Goal: Information Seeking & Learning: Find specific fact

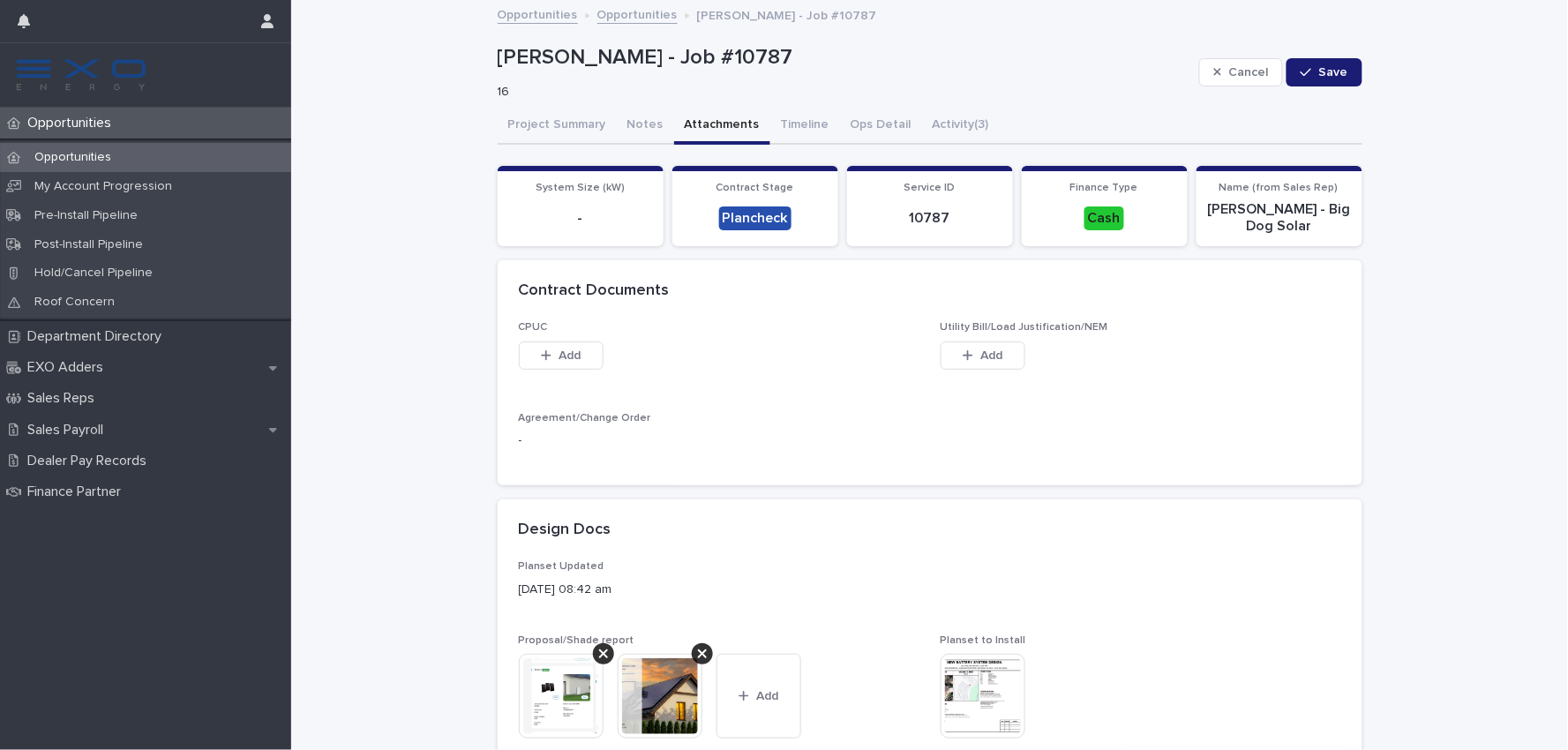
click at [624, 19] on link "Opportunities" at bounding box center [637, 13] width 80 height 21
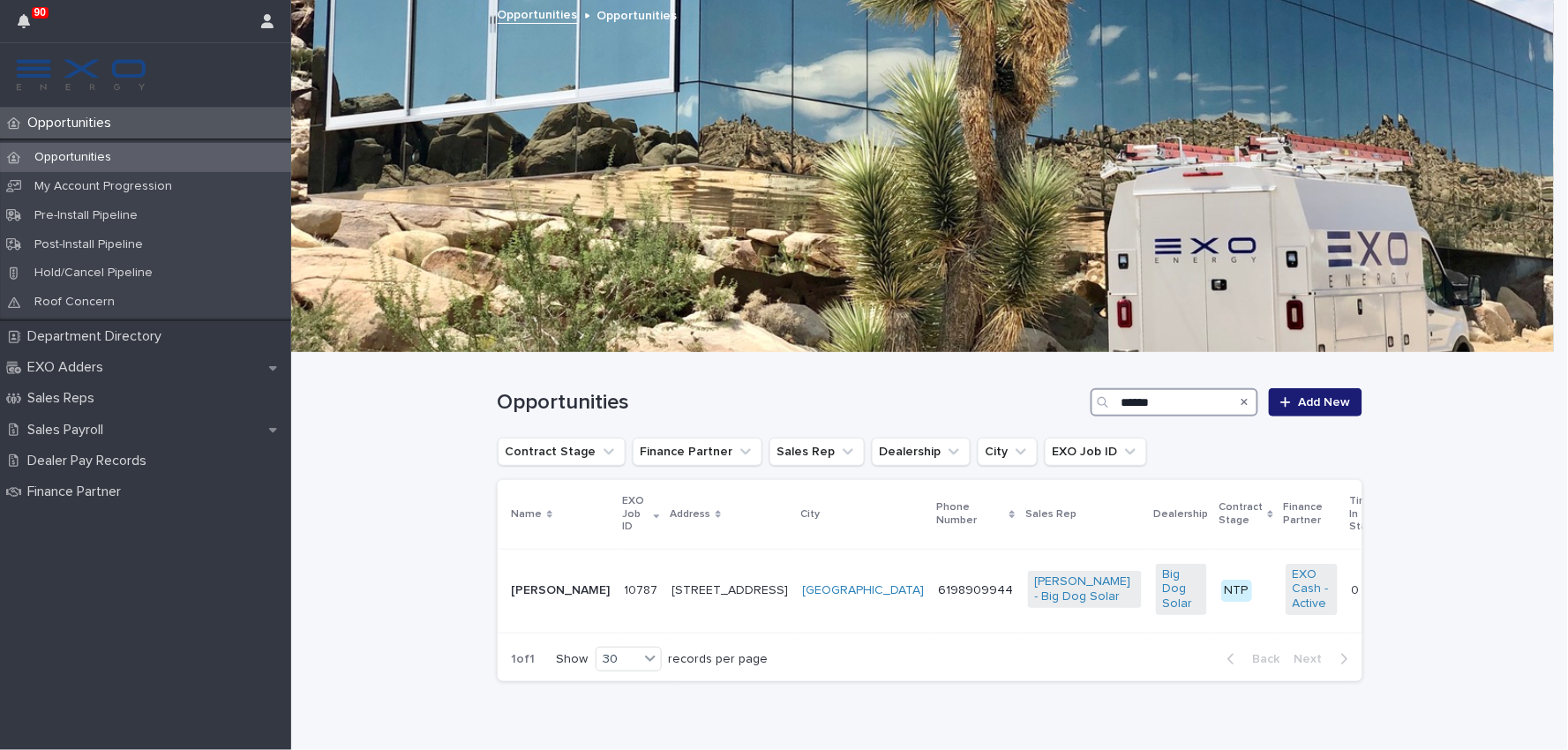
click at [1144, 402] on input "******" at bounding box center [1174, 402] width 168 height 28
paste input "*******"
type input "**********"
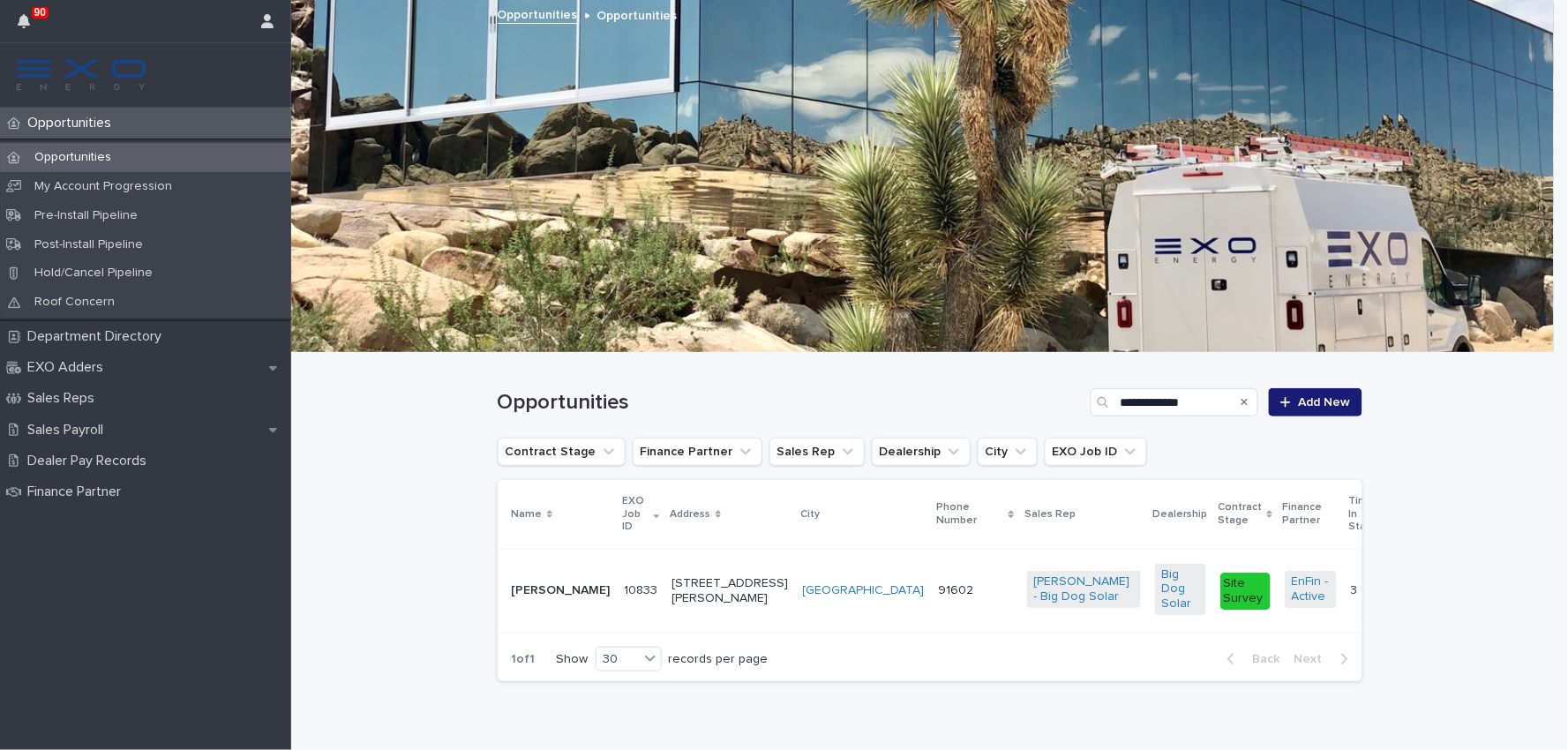
click at [549, 583] on p "[PERSON_NAME]" at bounding box center [561, 590] width 99 height 15
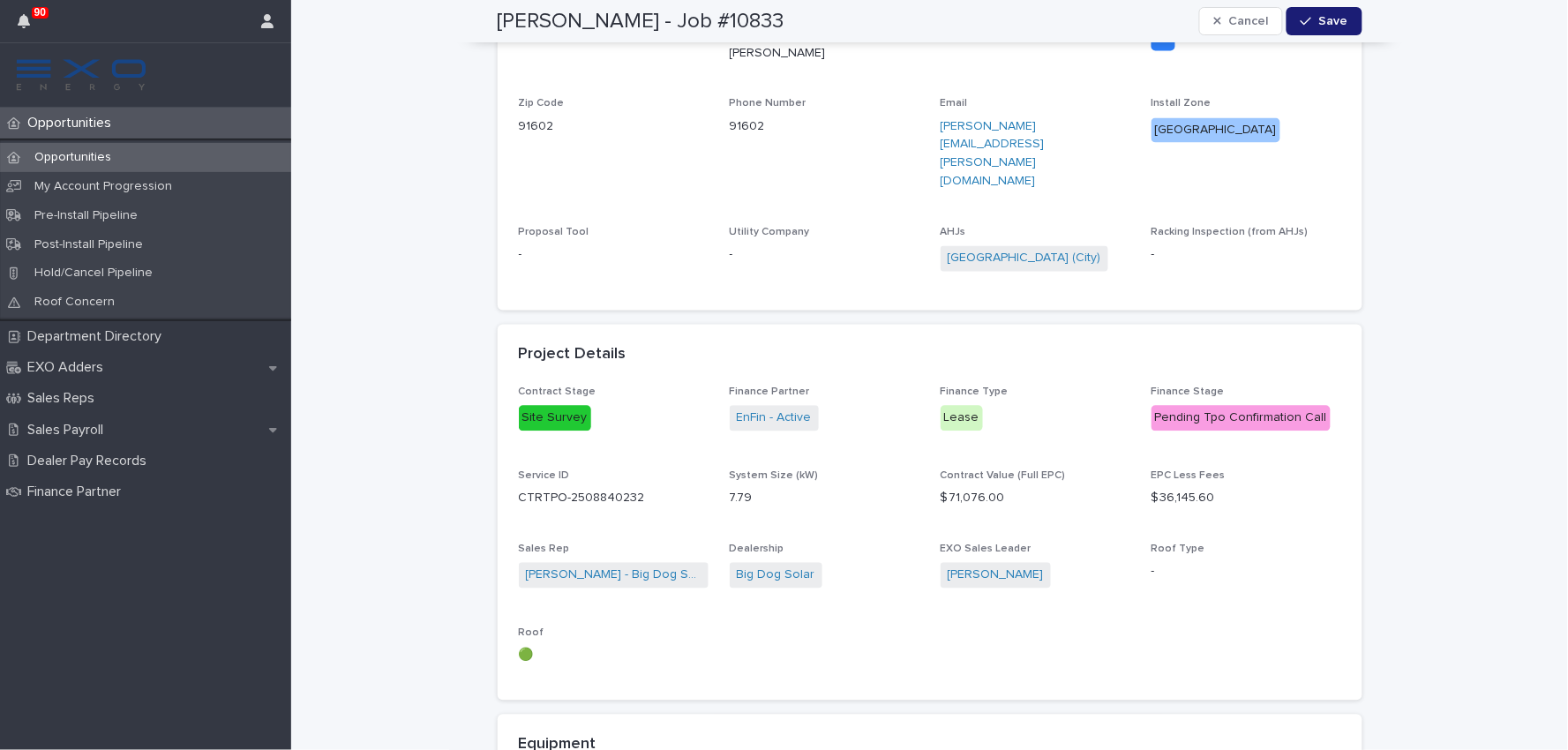
scroll to position [804, 0]
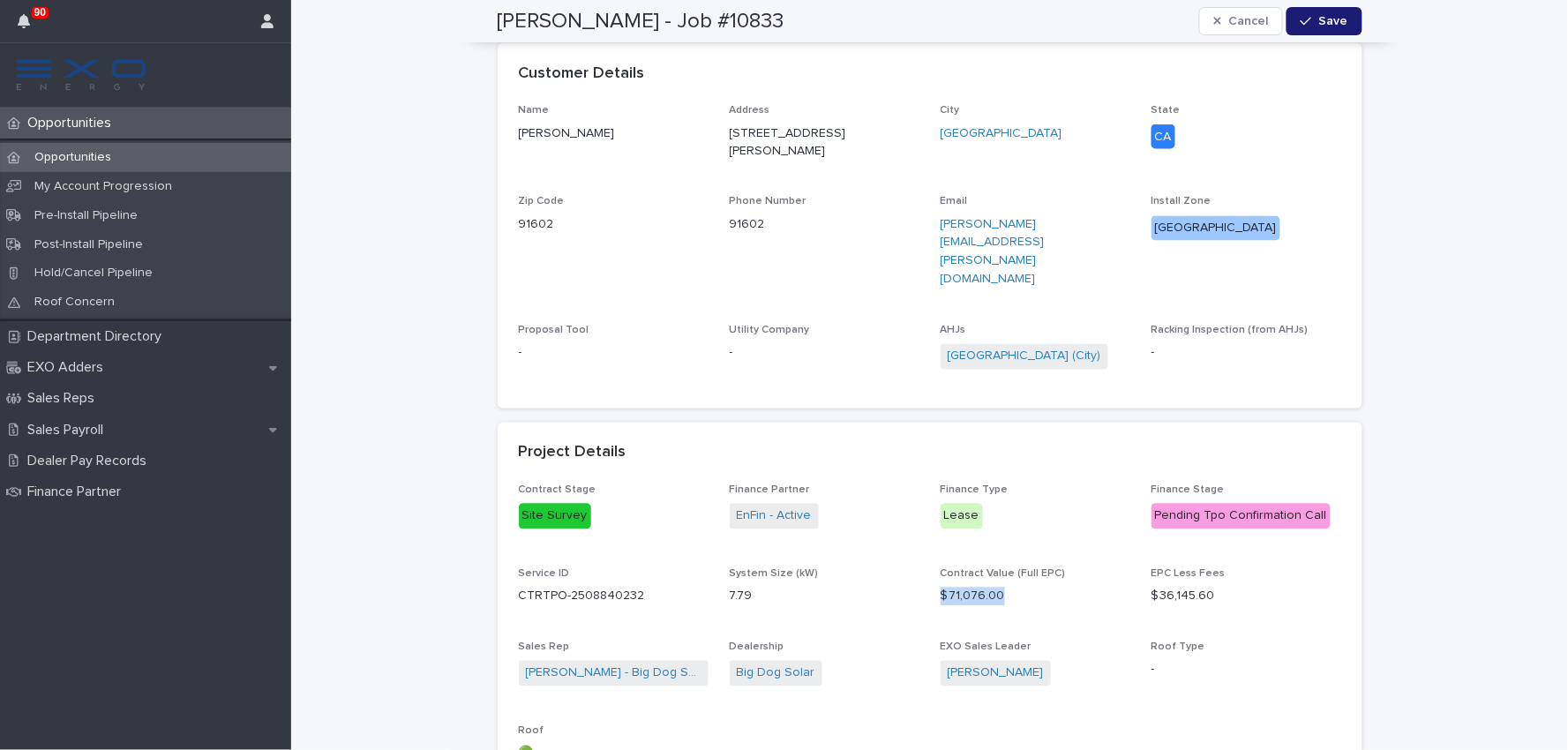
drag, startPoint x: 1003, startPoint y: 536, endPoint x: 932, endPoint y: 535, distance: 71.0
click at [941, 588] on p "$ 71,076.00" at bounding box center [1035, 597] width 189 height 19
copy p "$ 71,076.00"
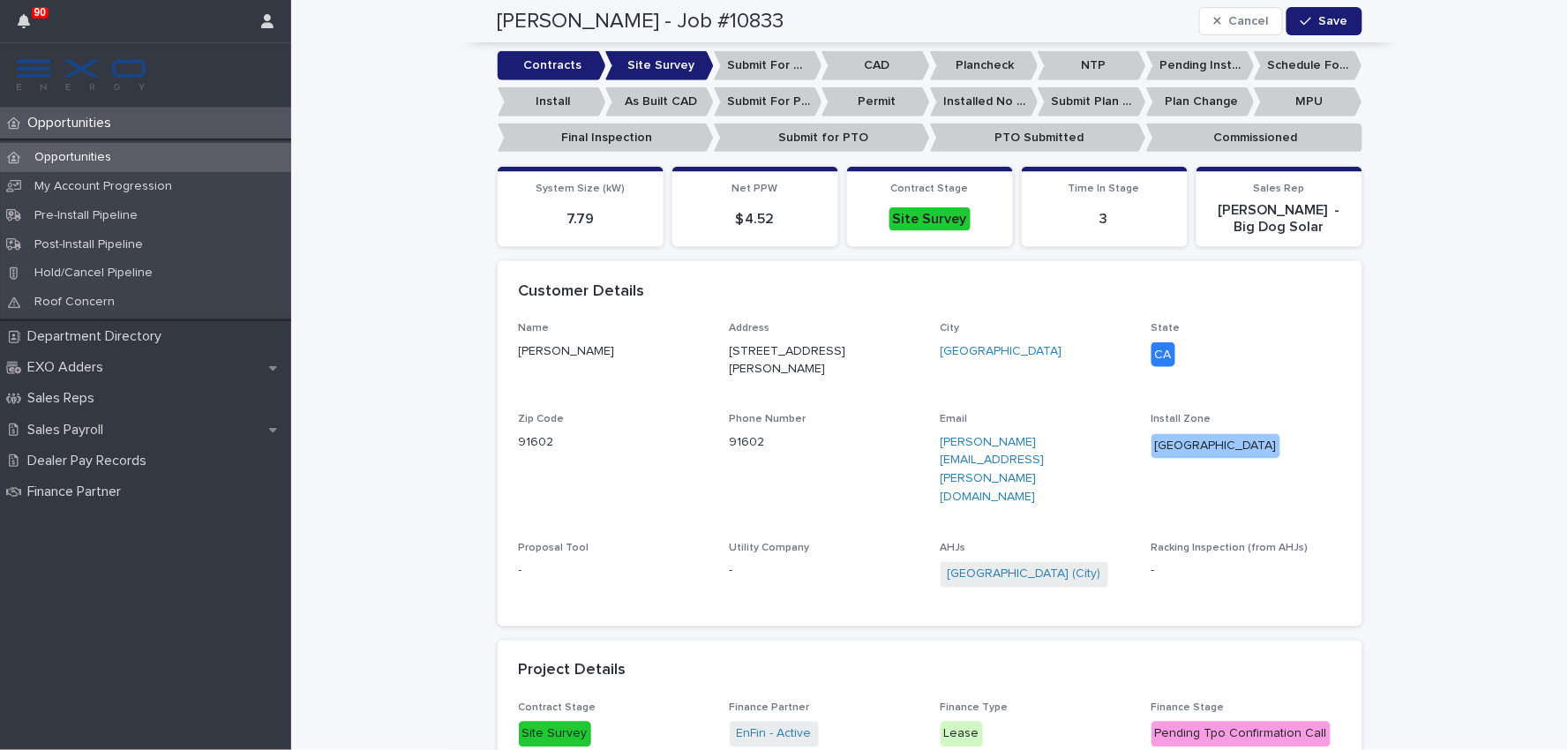
scroll to position [588, 0]
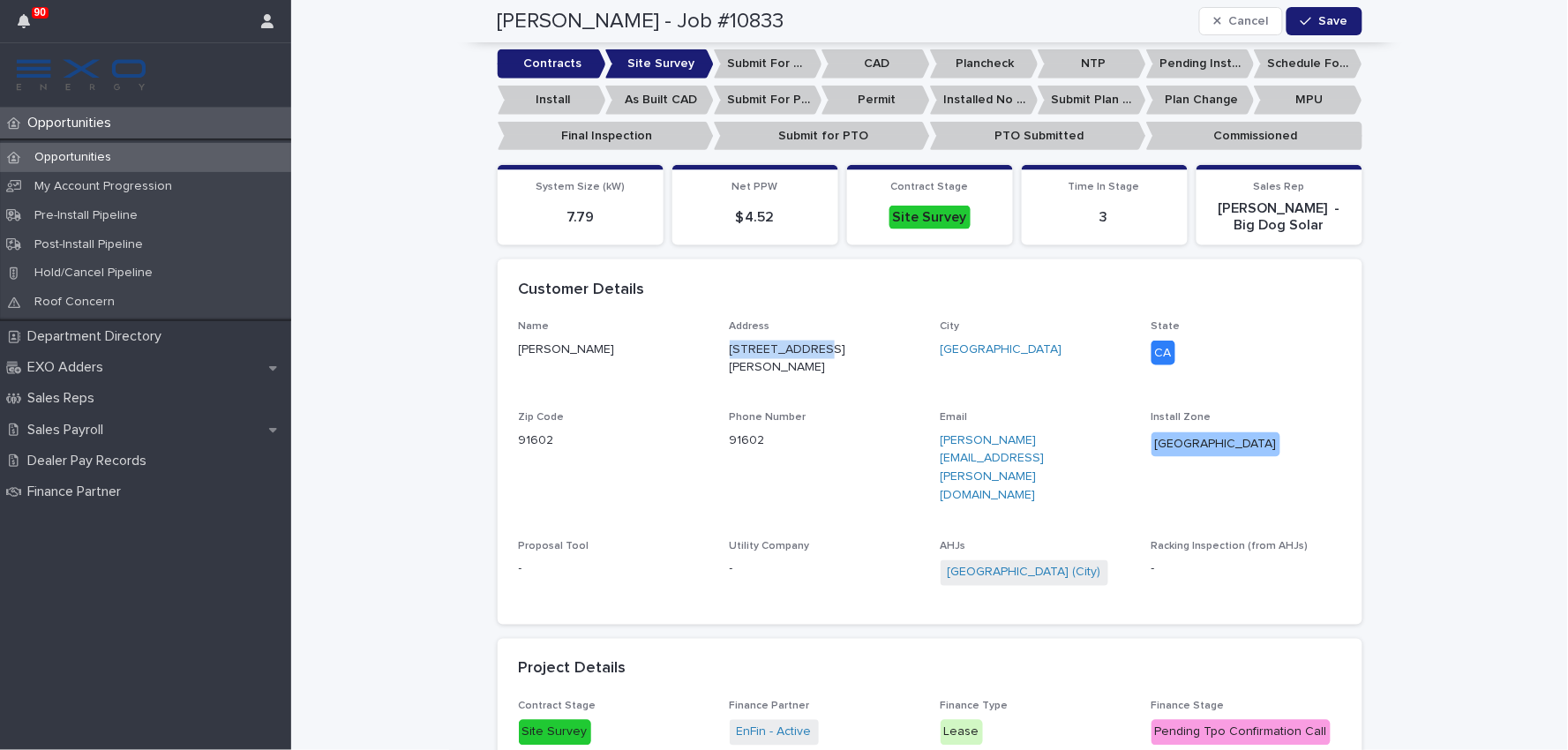
drag, startPoint x: 817, startPoint y: 350, endPoint x: 719, endPoint y: 346, distance: 98.1
click at [719, 346] on div "Name [PERSON_NAME] Address [STREET_ADDRESS][PERSON_NAME][US_STATE] Phone Number…" at bounding box center [930, 462] width 822 height 283
copy p "[STREET_ADDRESS][PERSON_NAME]"
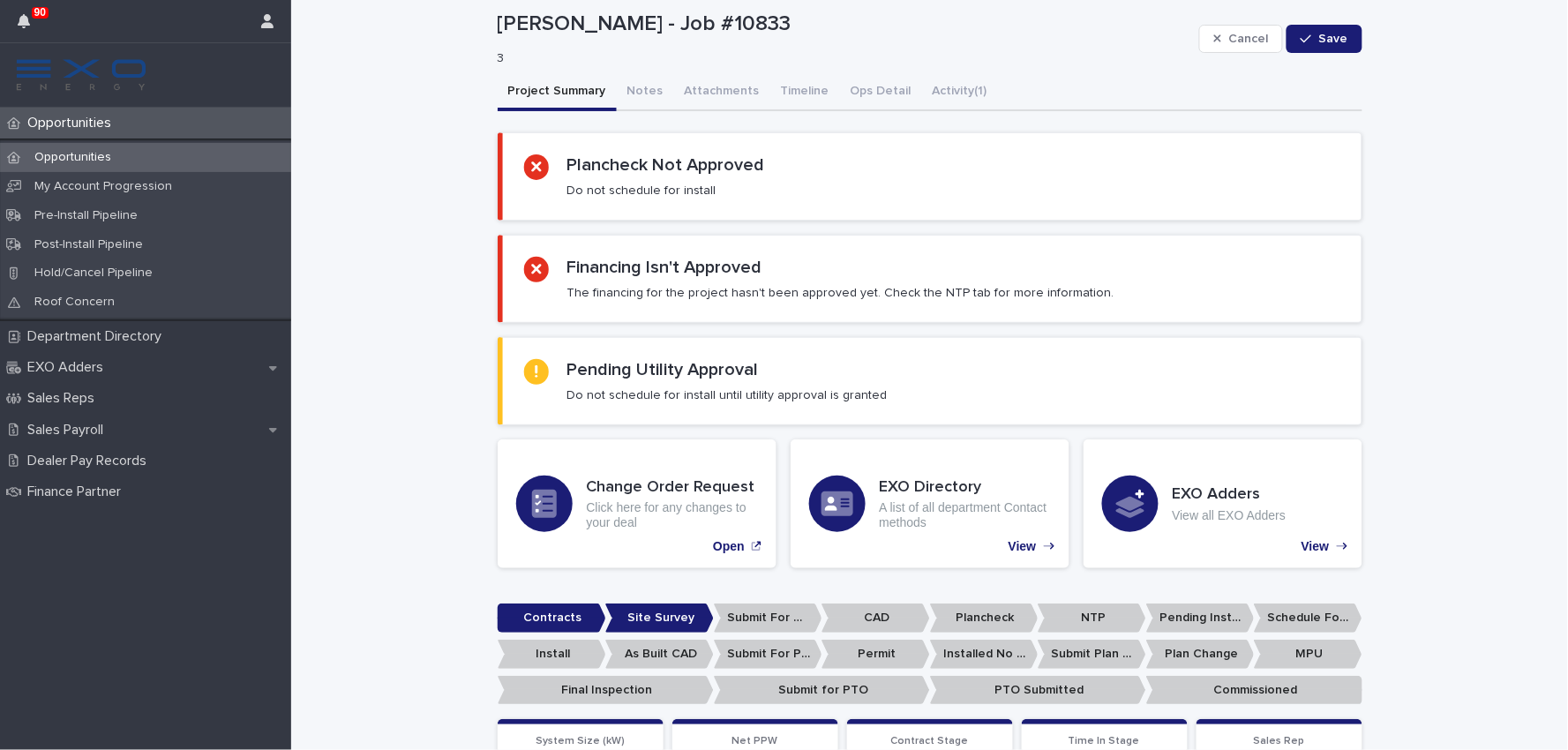
scroll to position [0, 0]
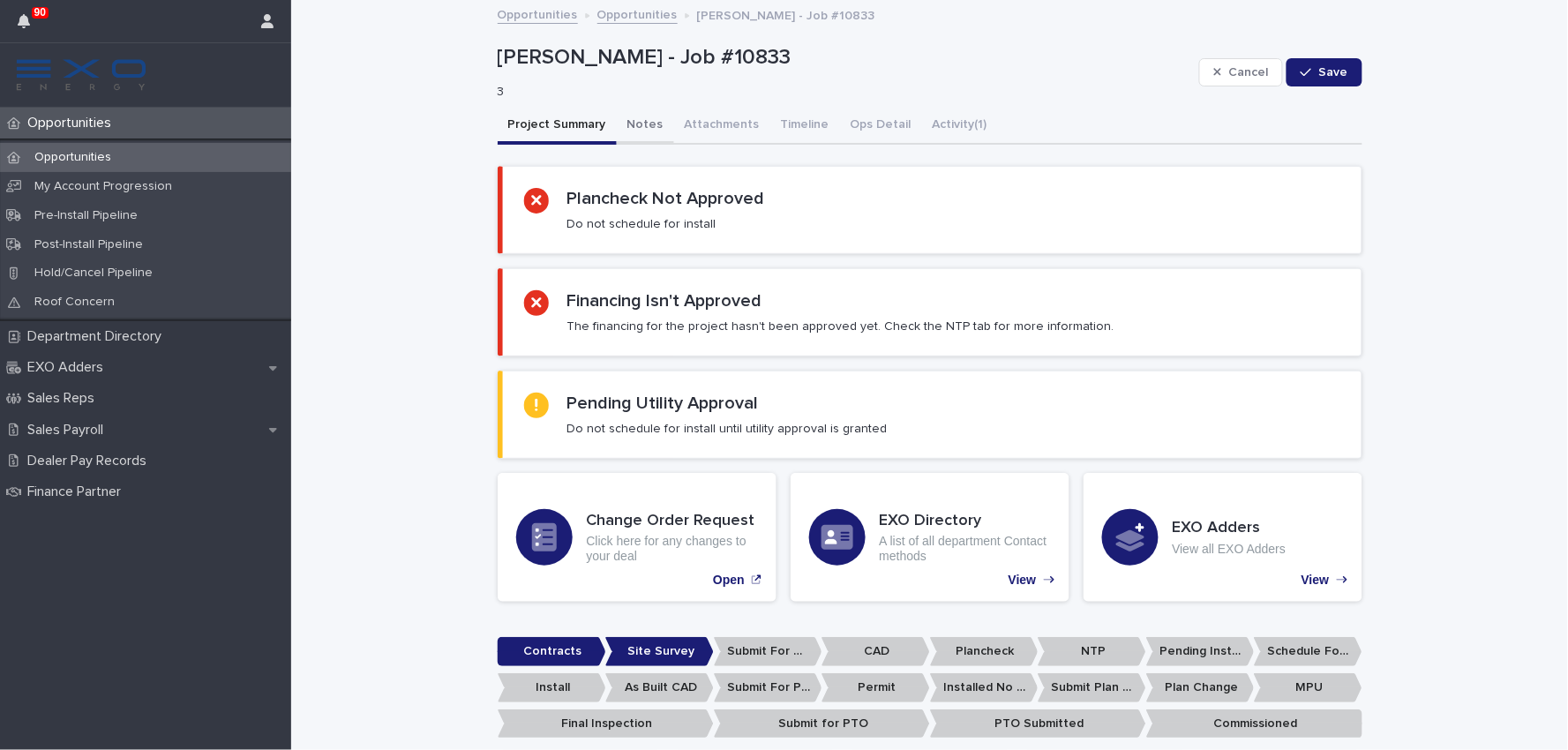
click at [635, 109] on button "Notes" at bounding box center [645, 126] width 57 height 37
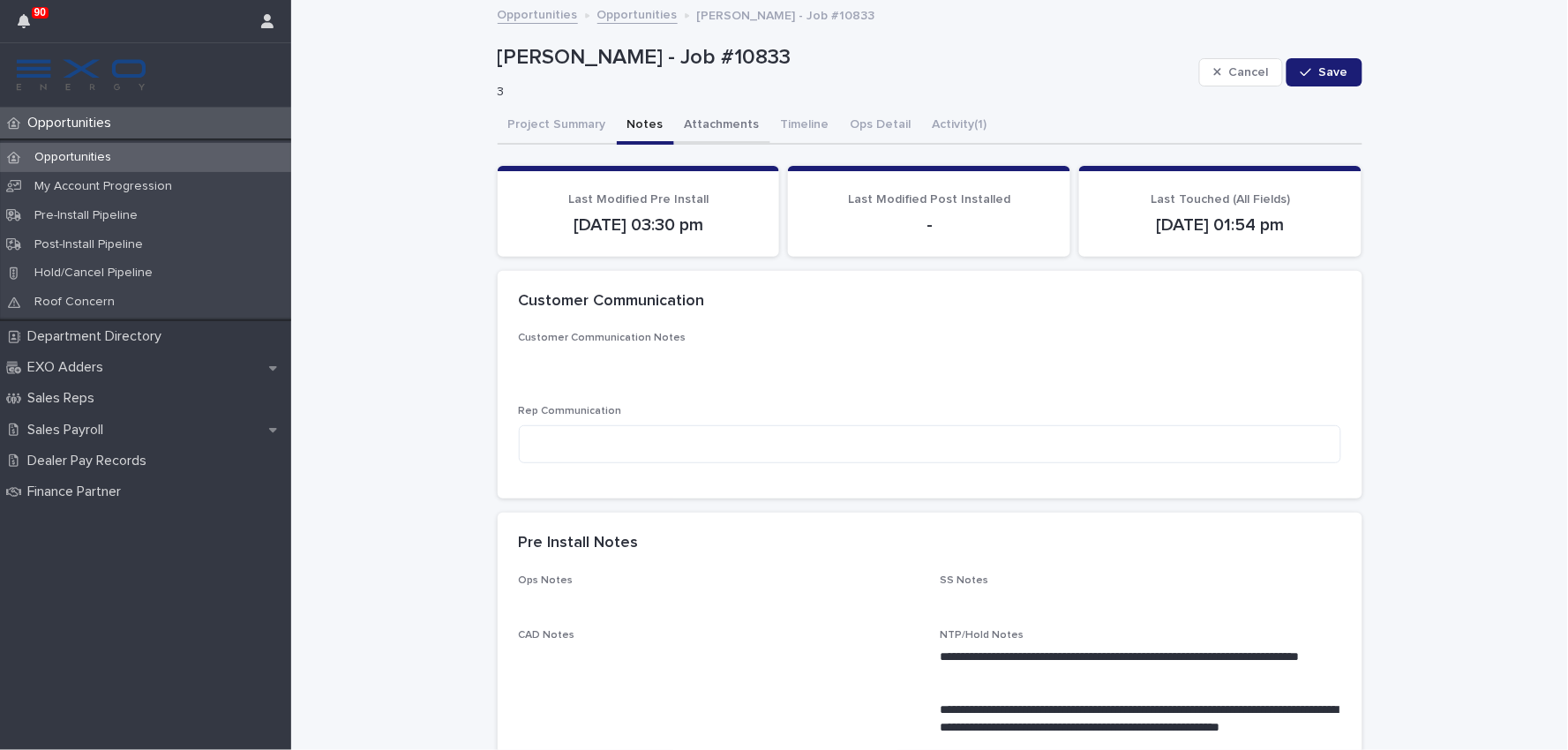
click at [689, 127] on button "Attachments" at bounding box center [722, 126] width 96 height 37
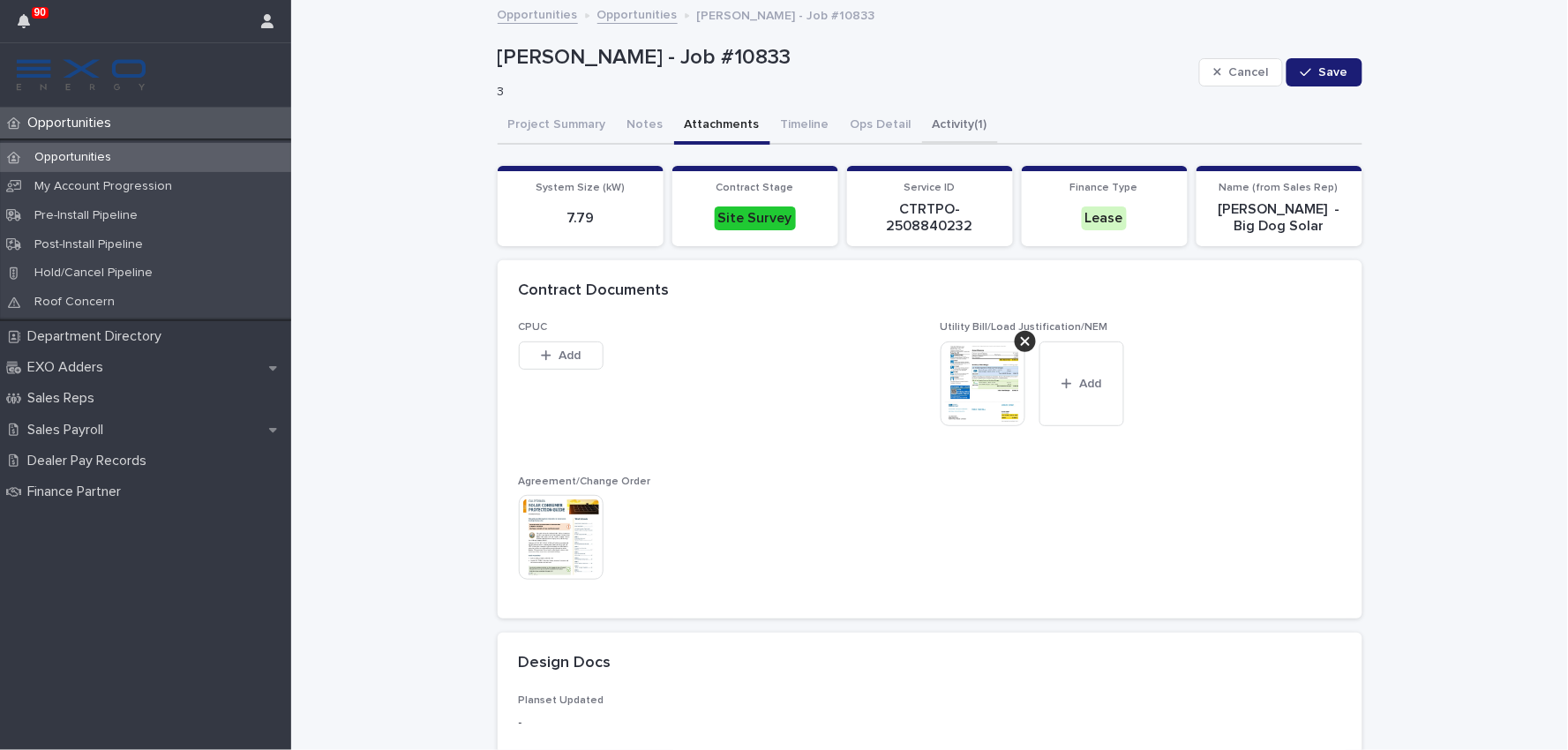
click at [945, 120] on button "Activity (1)" at bounding box center [960, 126] width 76 height 37
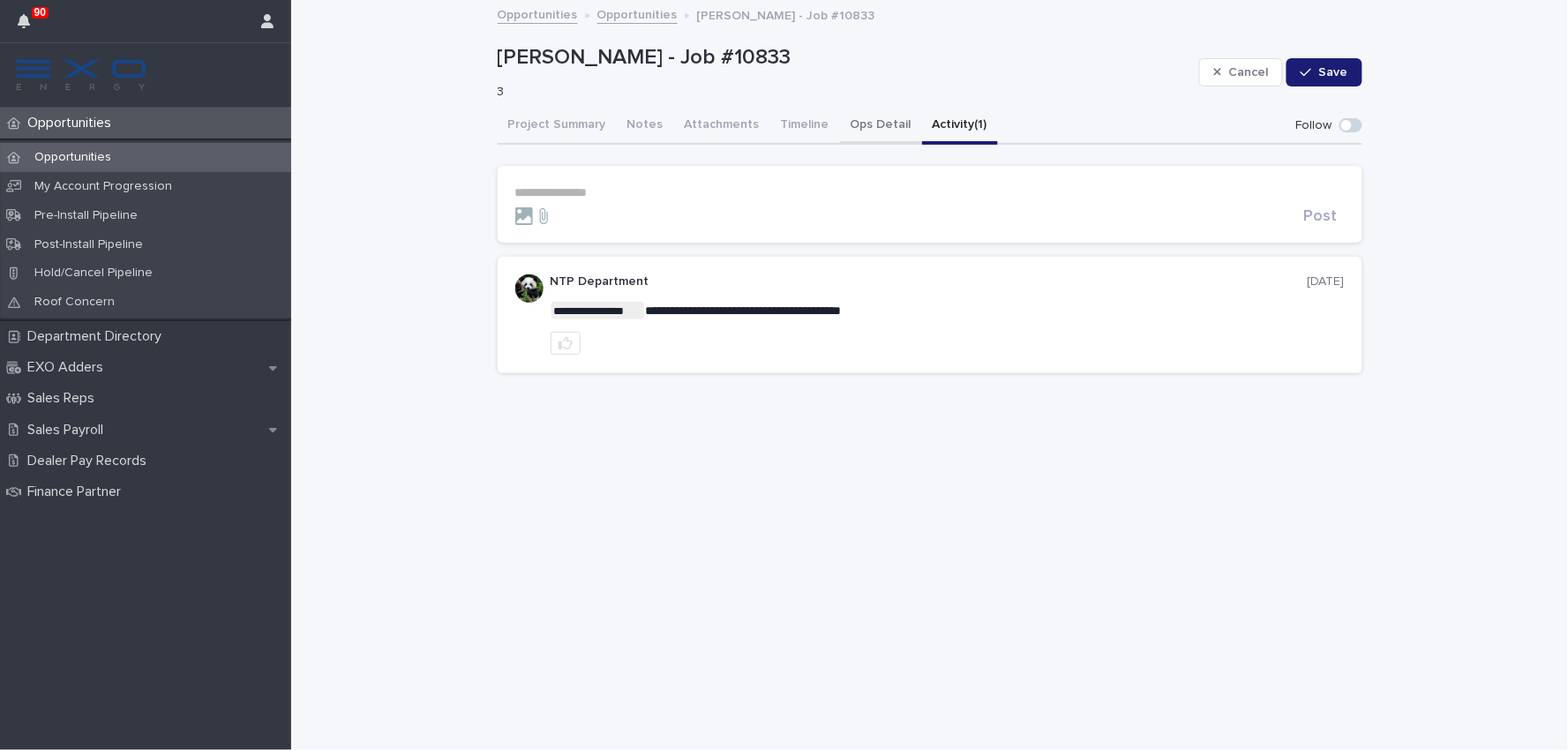
click at [856, 119] on button "Ops Detail" at bounding box center [880, 126] width 82 height 37
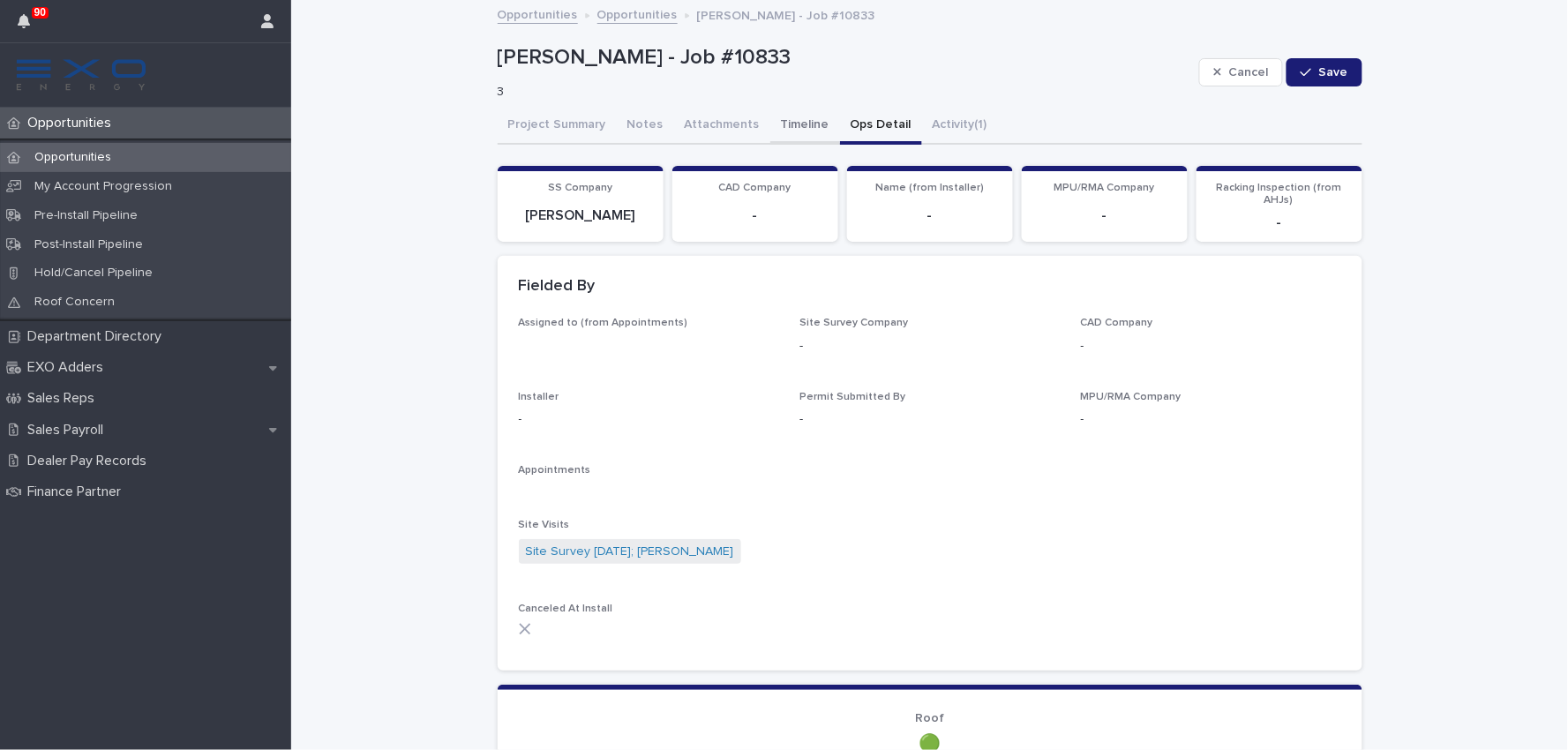
click at [792, 118] on button "Timeline" at bounding box center [805, 126] width 70 height 37
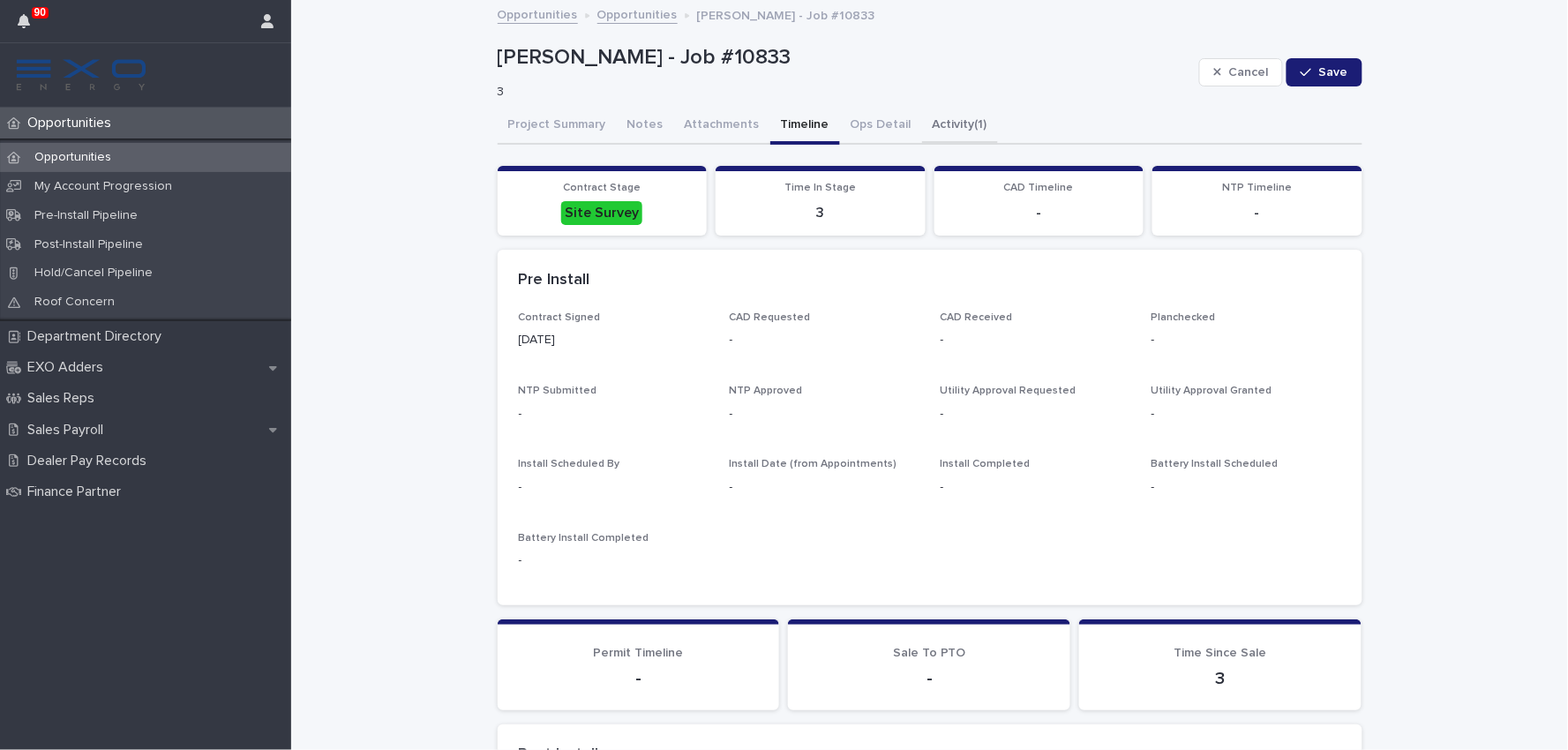
click at [932, 121] on button "Activity (1)" at bounding box center [960, 126] width 76 height 37
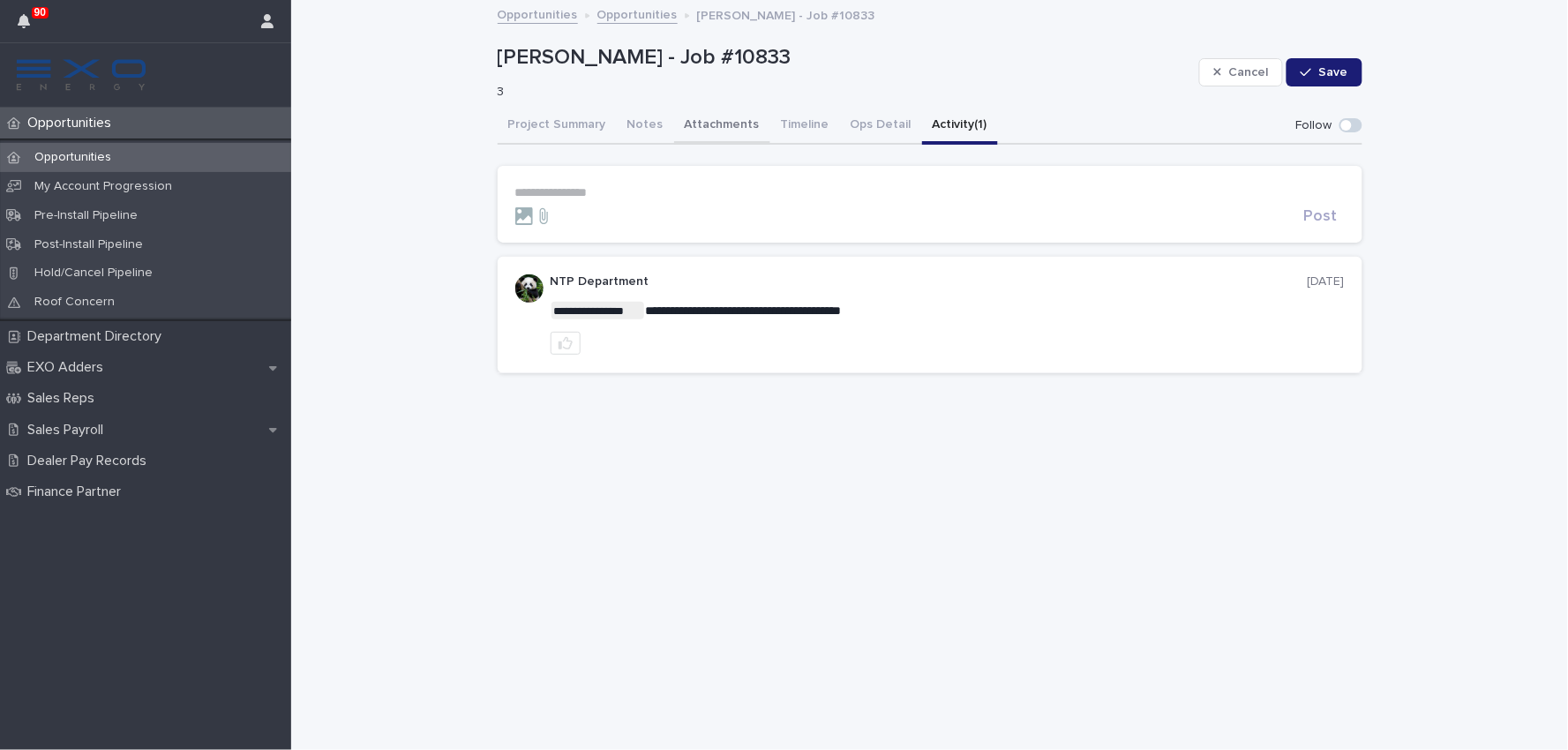
click at [718, 118] on button "Attachments" at bounding box center [722, 126] width 96 height 37
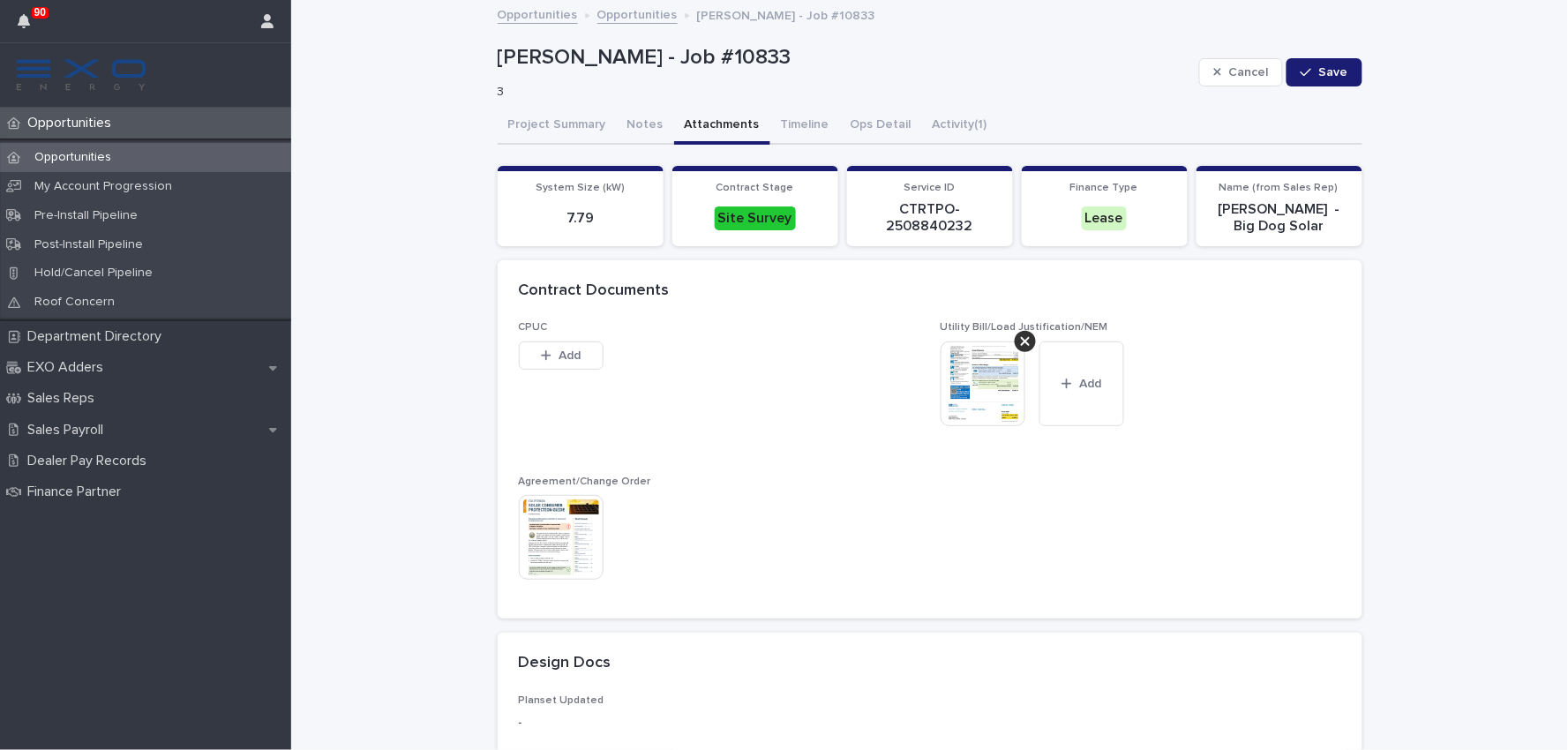
click at [985, 382] on img at bounding box center [983, 384] width 84 height 84
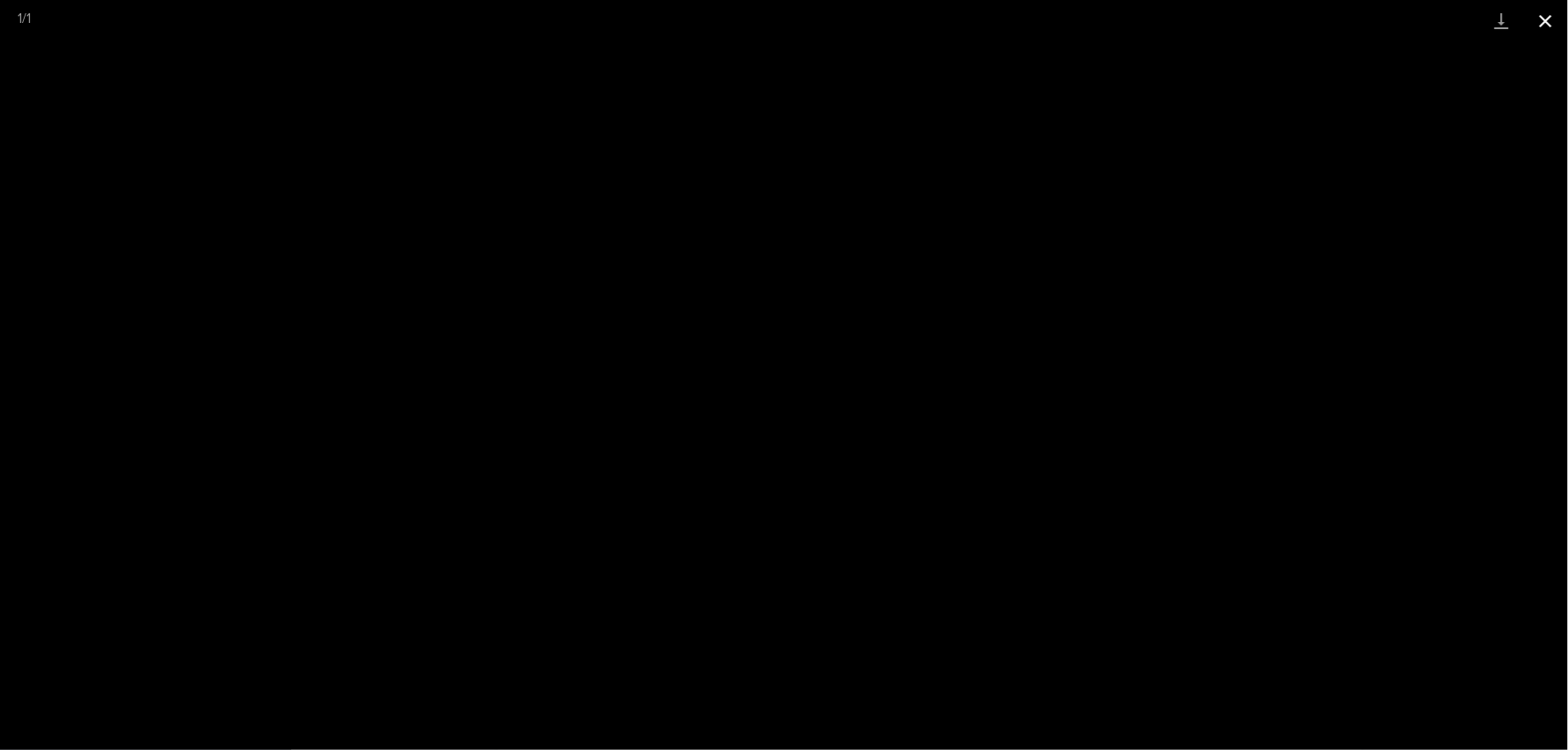
click at [1541, 25] on button "Close gallery" at bounding box center [1546, 21] width 44 height 41
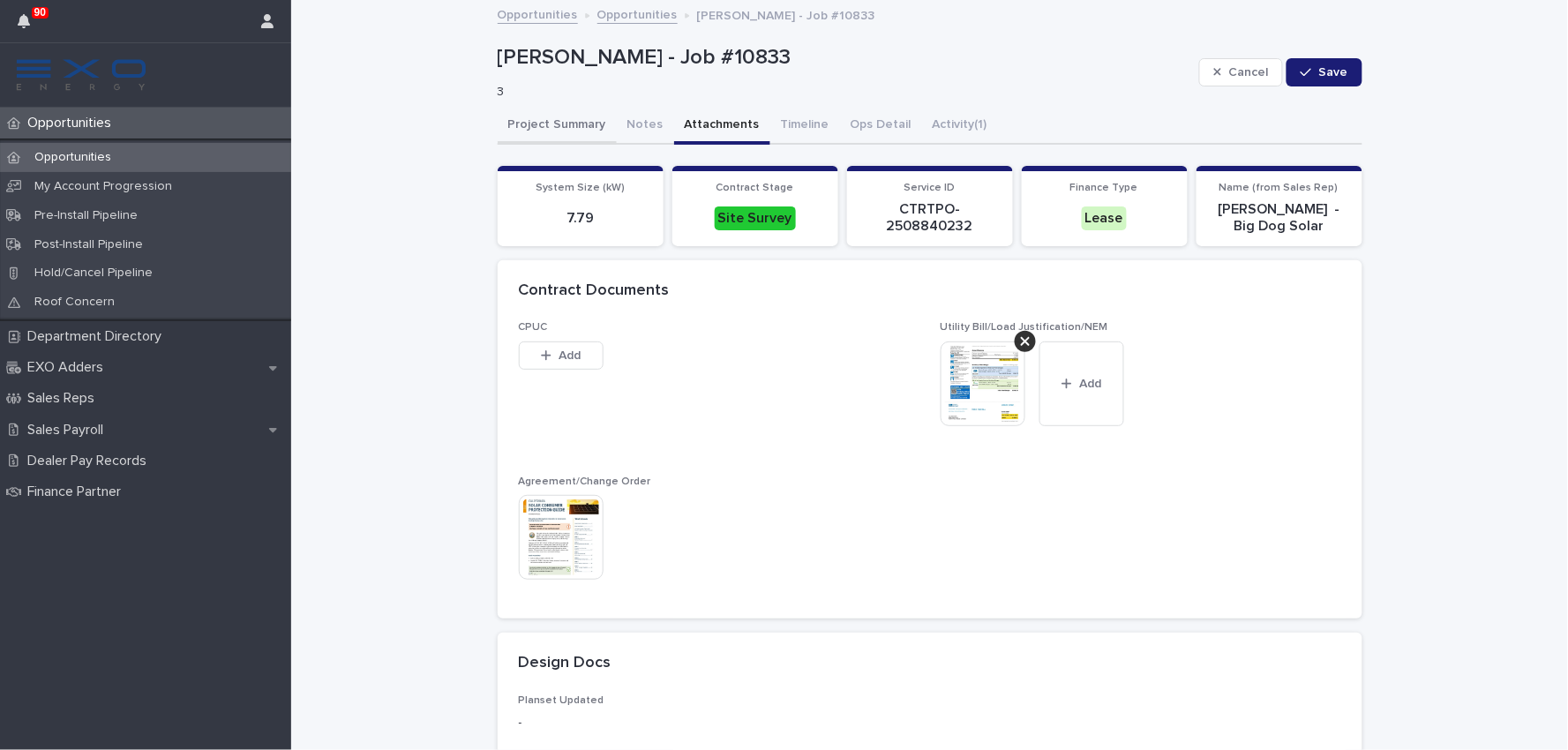
click at [535, 124] on button "Project Summary" at bounding box center [557, 126] width 119 height 37
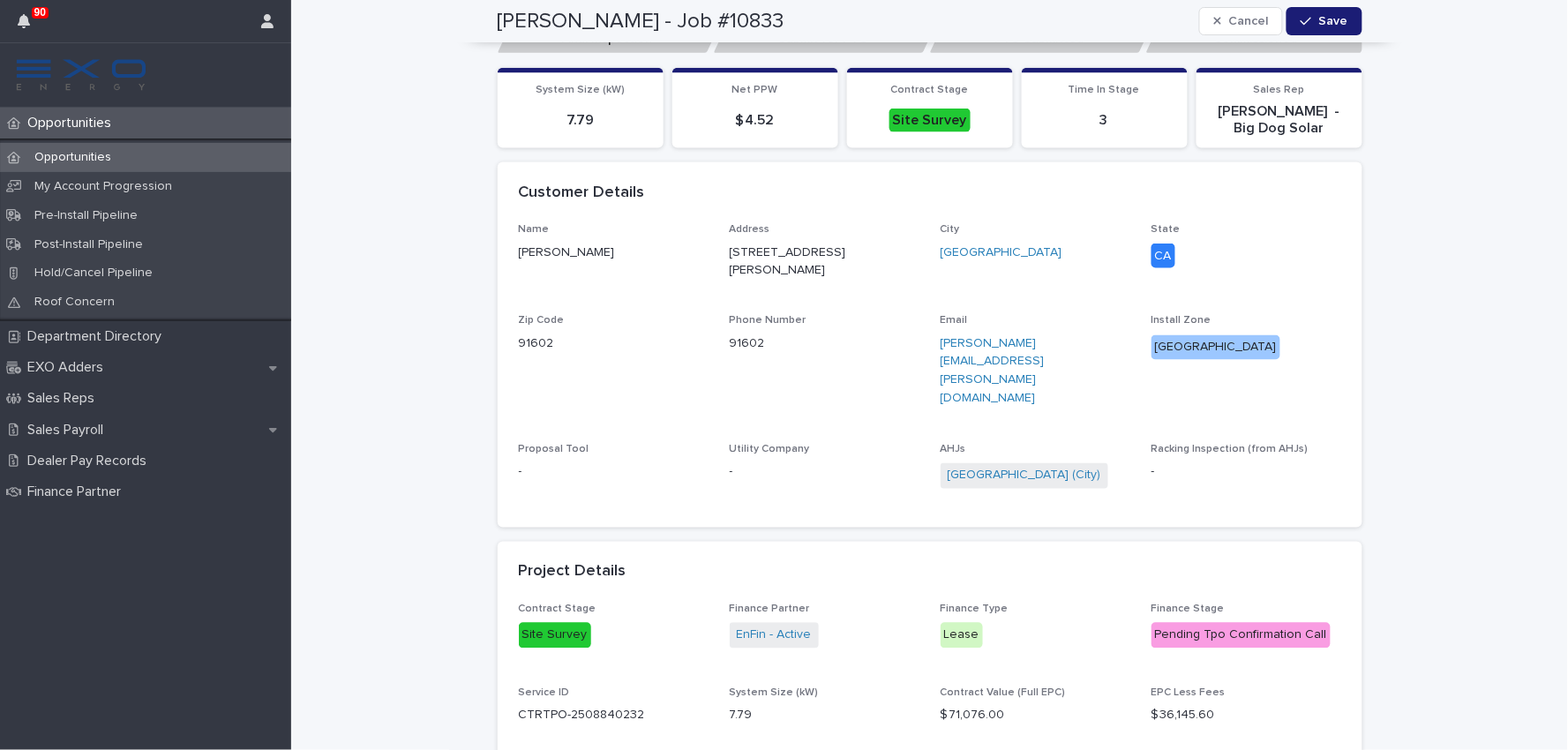
scroll to position [490, 0]
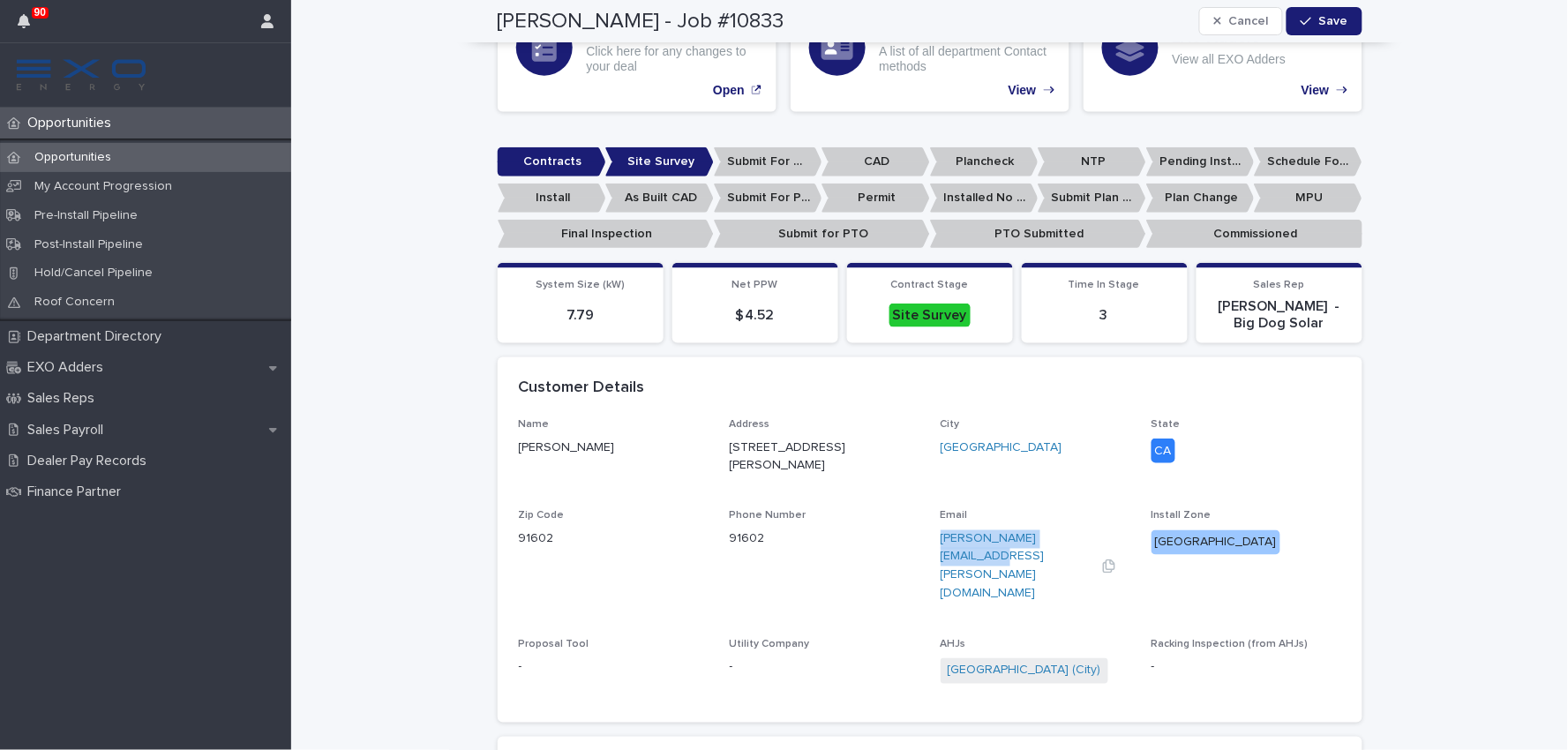
drag, startPoint x: 1066, startPoint y: 530, endPoint x: 932, endPoint y: 533, distance: 134.0
click at [941, 533] on div "[PERSON_NAME][EMAIL_ADDRESS][PERSON_NAME][DOMAIN_NAME]" at bounding box center [1035, 567] width 189 height 74
copy link "[PERSON_NAME][EMAIL_ADDRESS][PERSON_NAME][DOMAIN_NAME]"
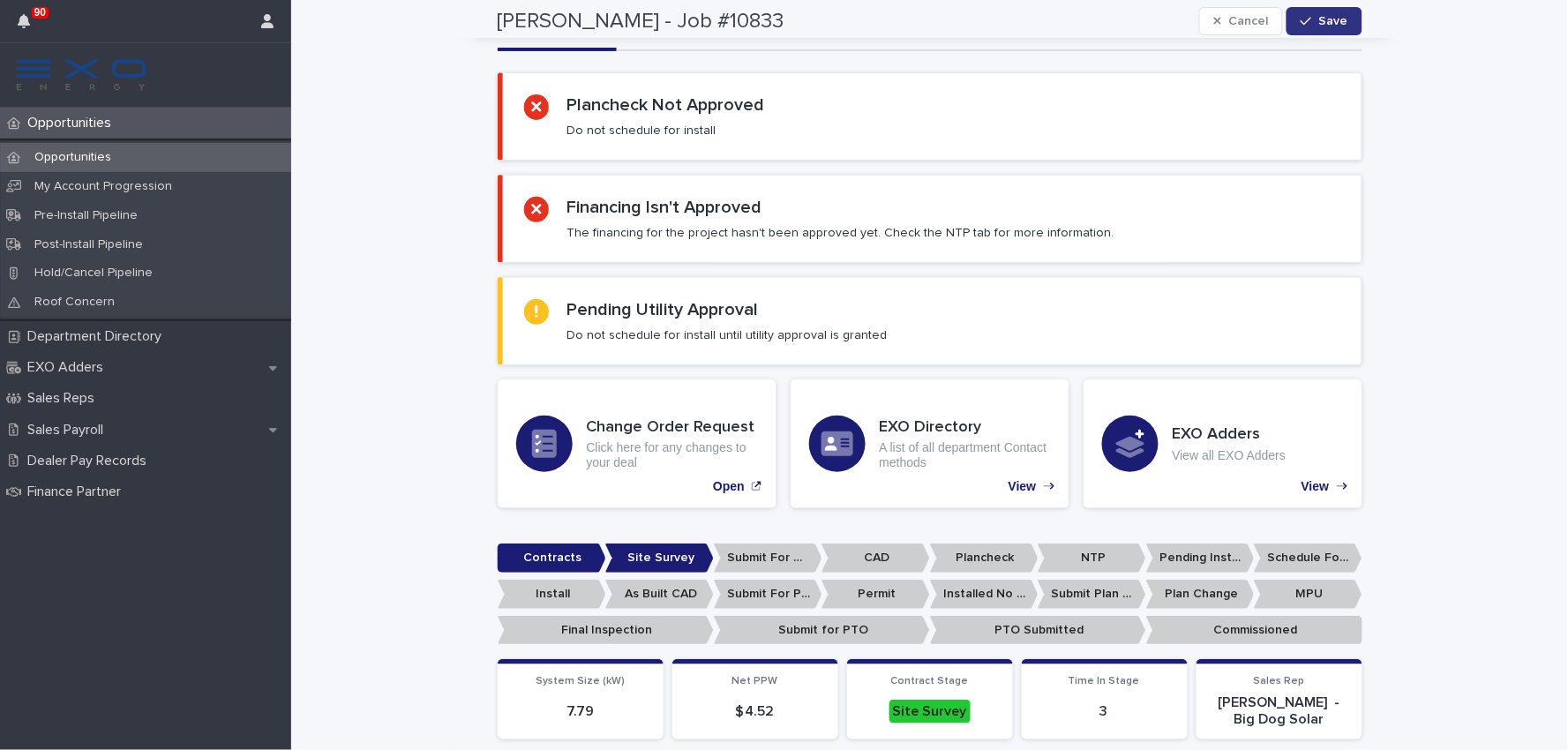
scroll to position [0, 0]
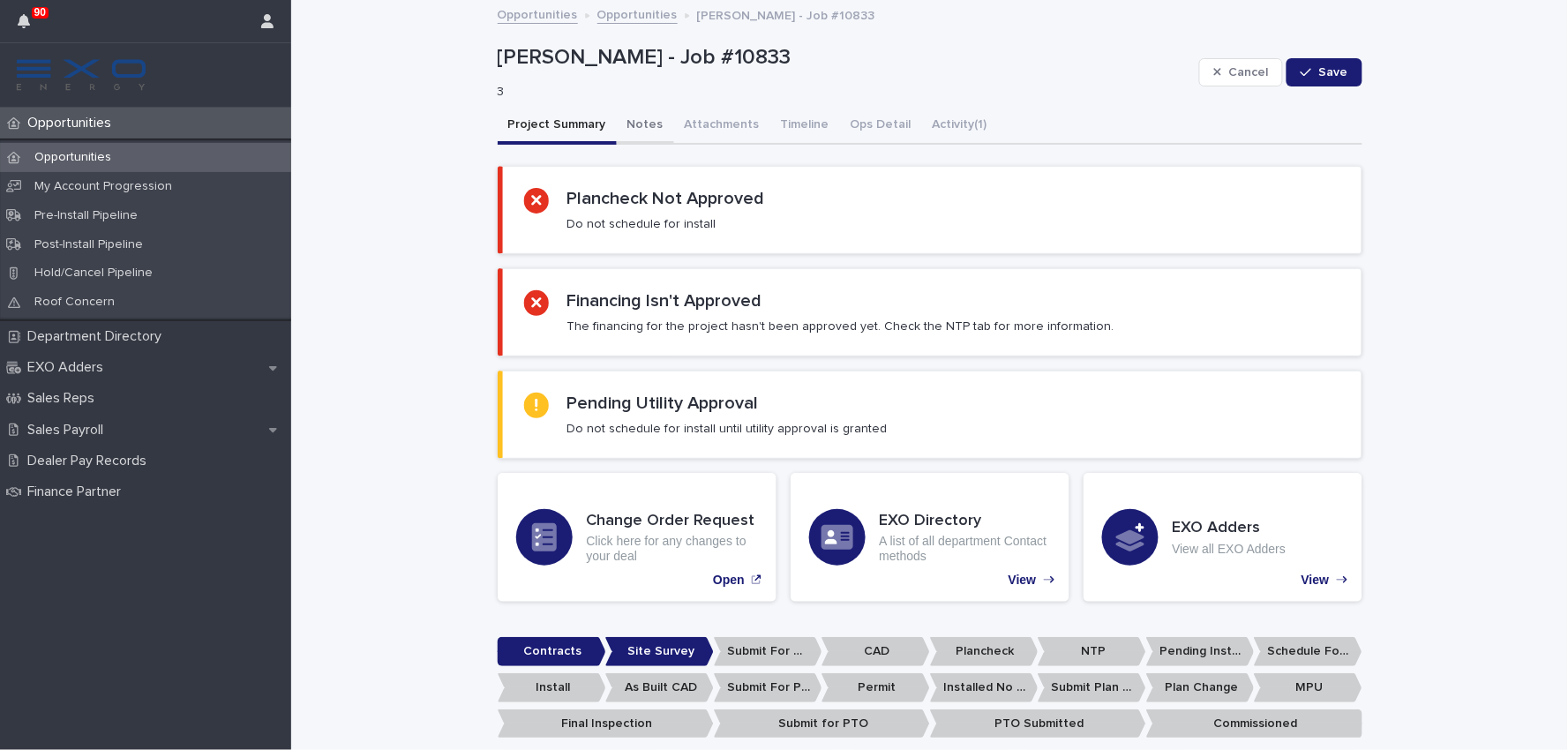
click at [625, 131] on button "Notes" at bounding box center [645, 126] width 57 height 37
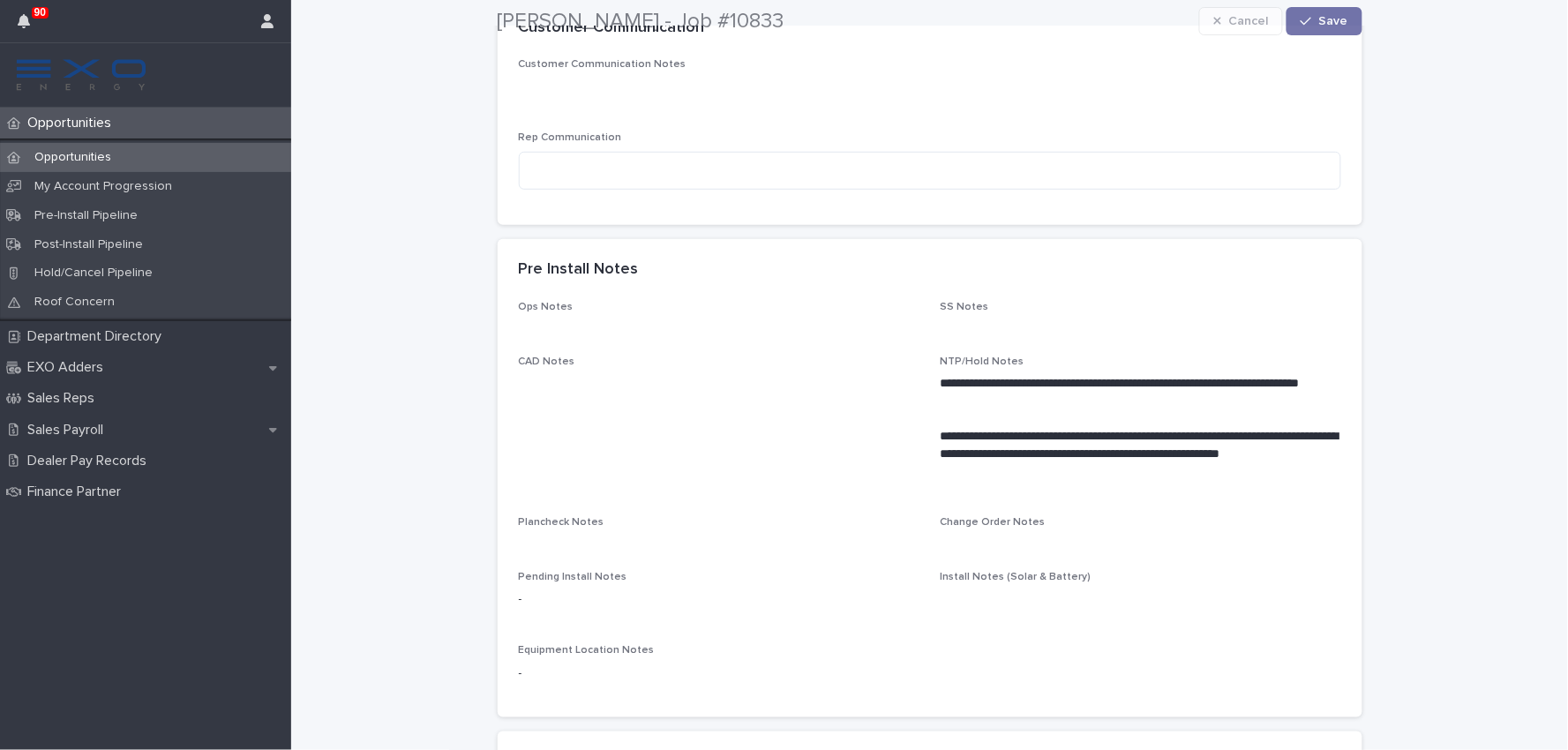
scroll to position [293, 0]
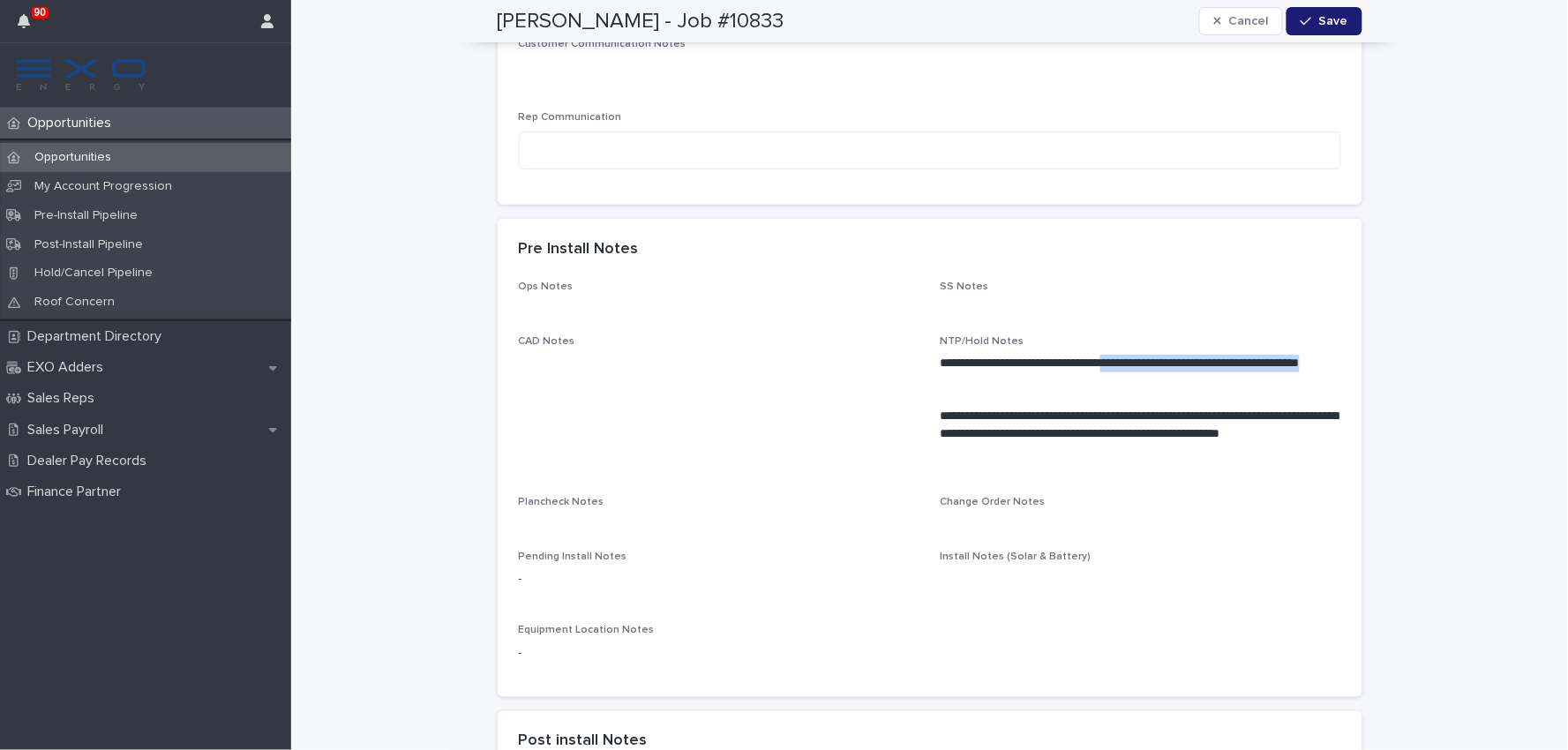
drag, startPoint x: 1133, startPoint y: 354, endPoint x: 1176, endPoint y: 379, distance: 49.7
click at [1176, 379] on p "**********" at bounding box center [1141, 371] width 400 height 35
copy p "**********"
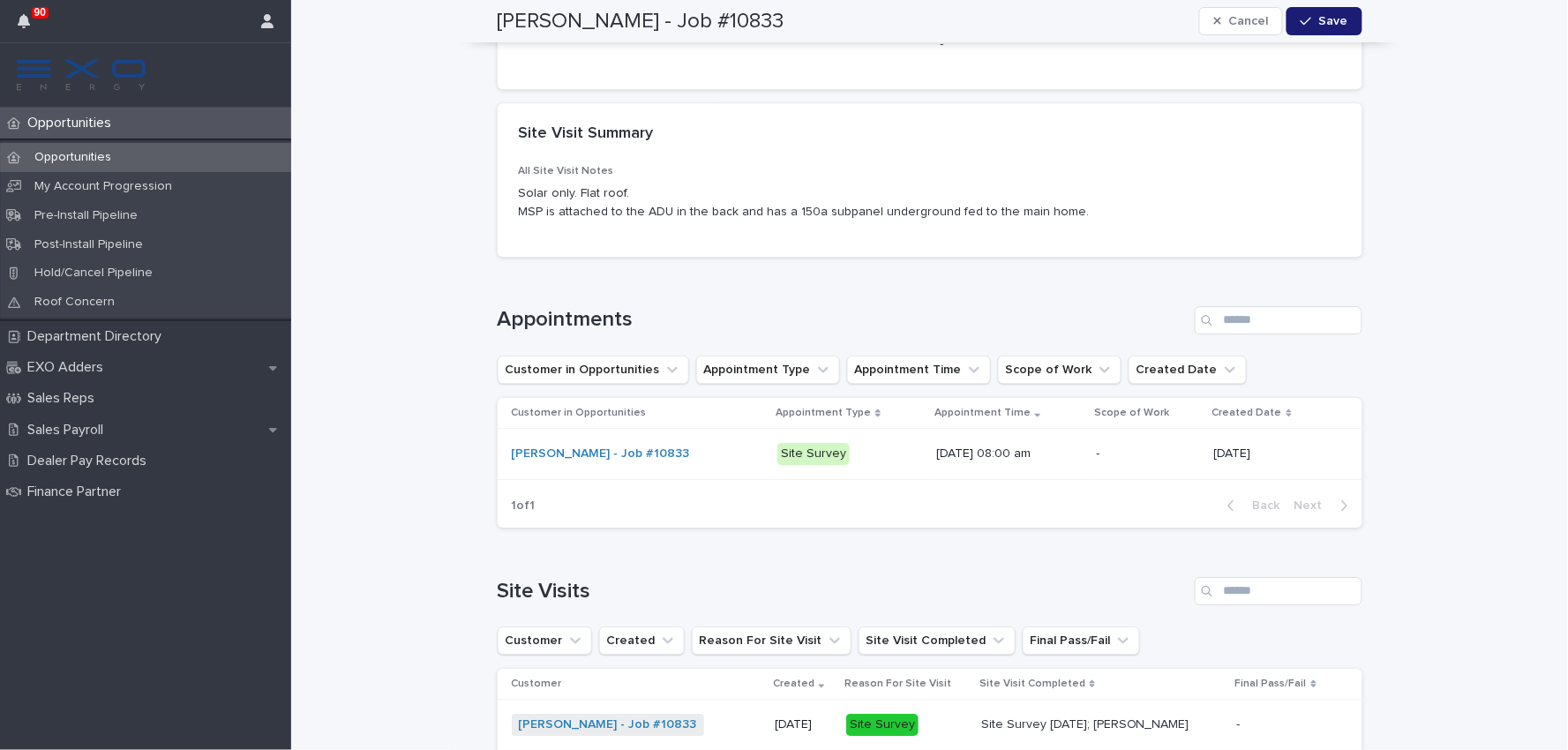
scroll to position [1469, 0]
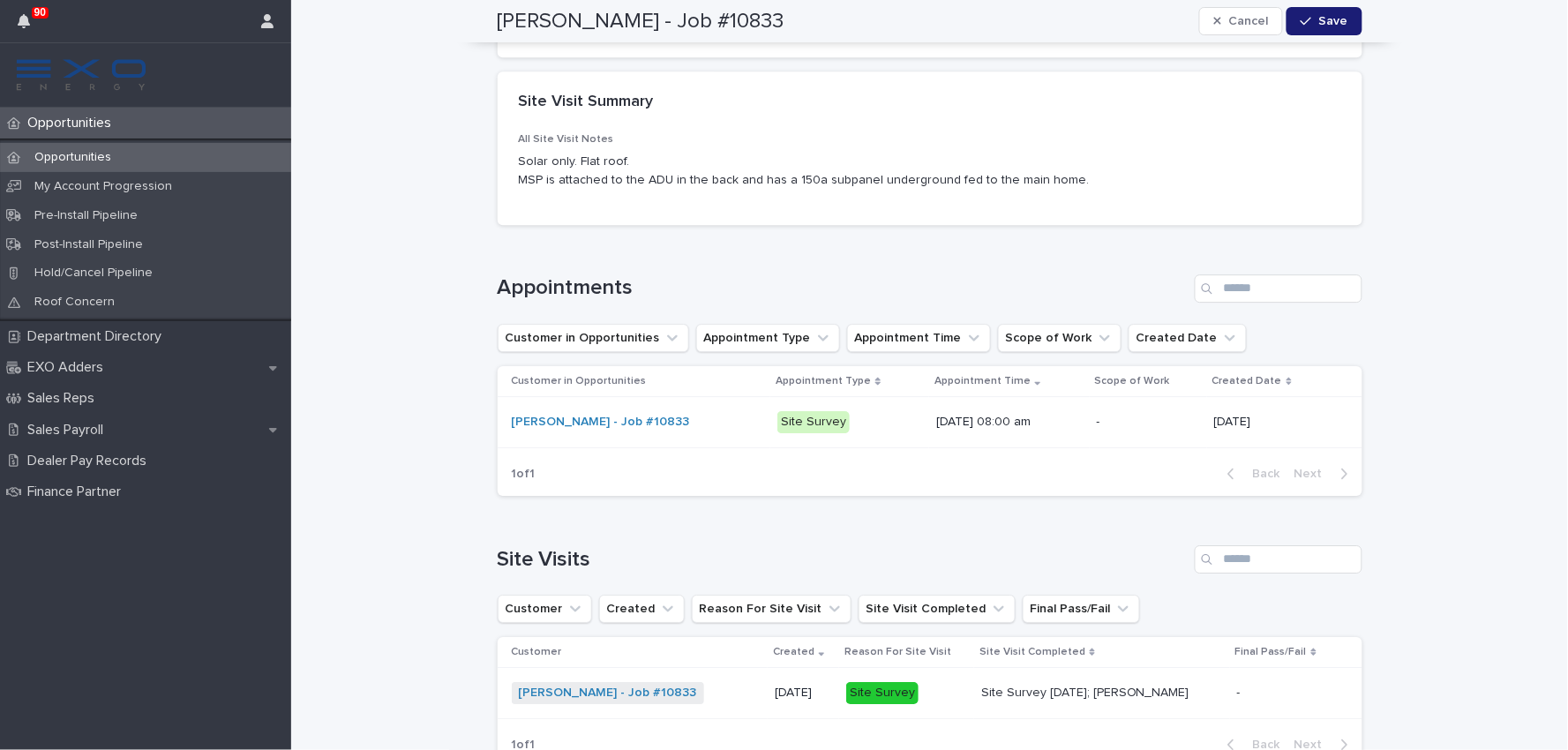
click at [671, 430] on div "[PERSON_NAME] - Job #10833" at bounding box center [637, 422] width 252 height 15
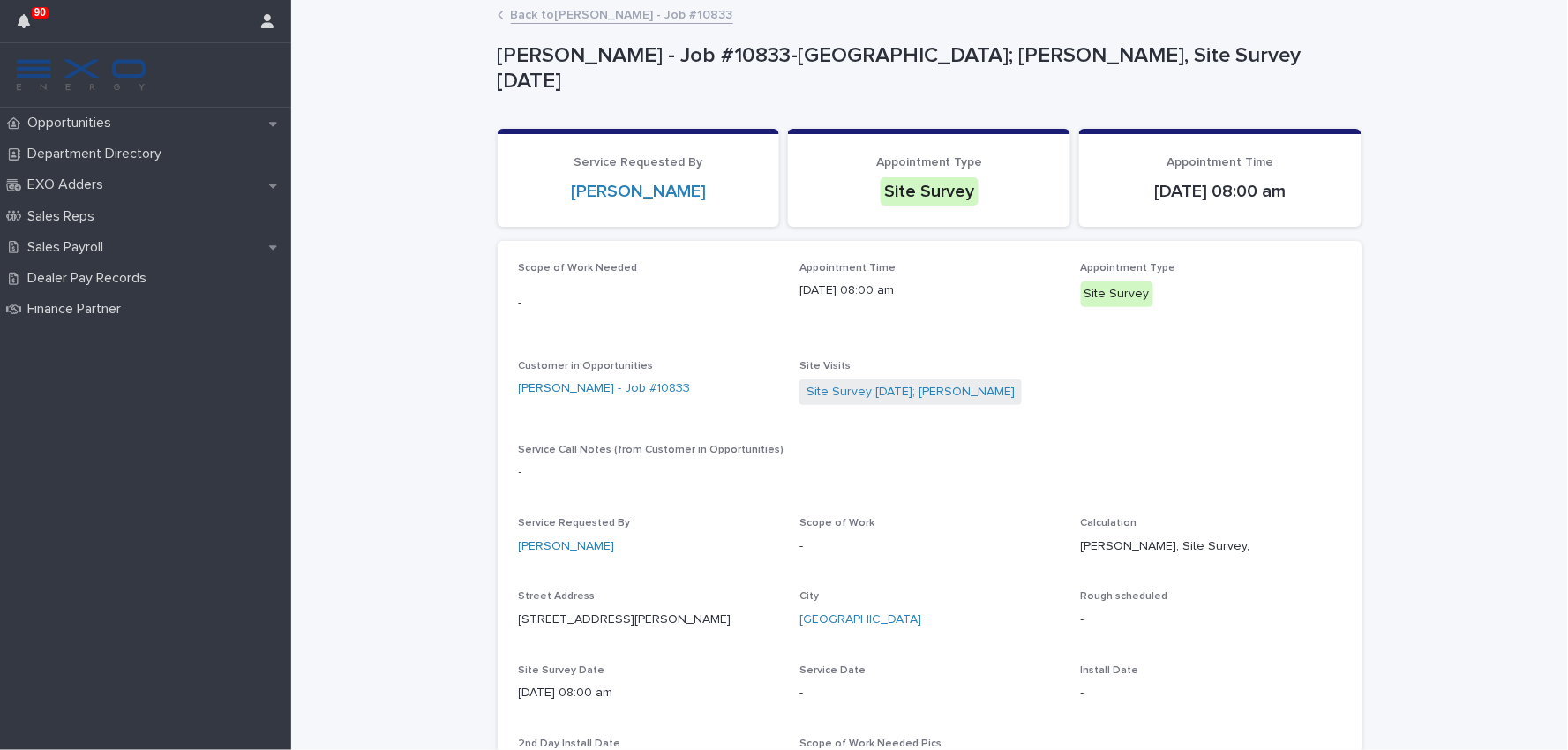
click at [554, 18] on link "Back to [PERSON_NAME] - Job #10833" at bounding box center [622, 13] width 223 height 21
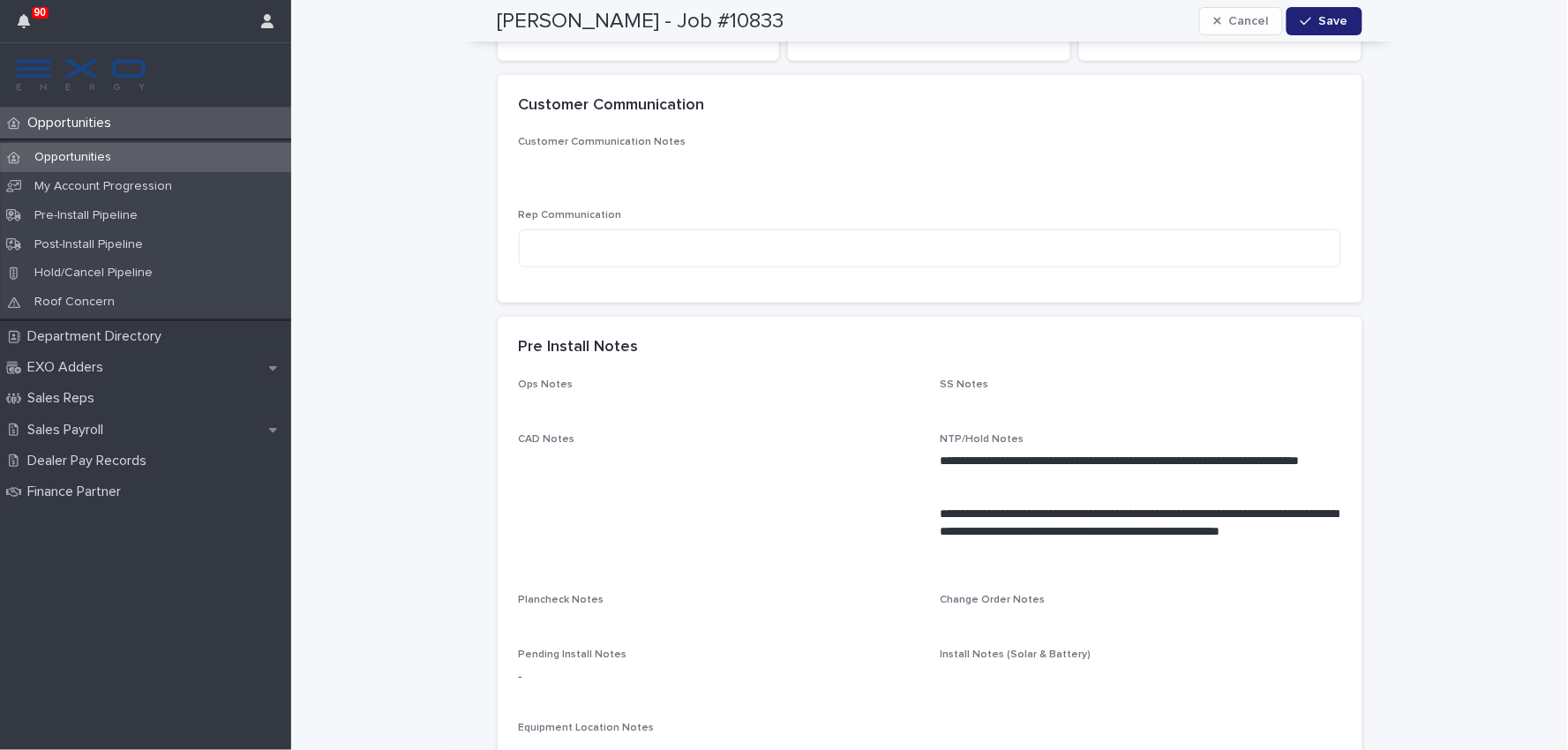
scroll to position [293, 0]
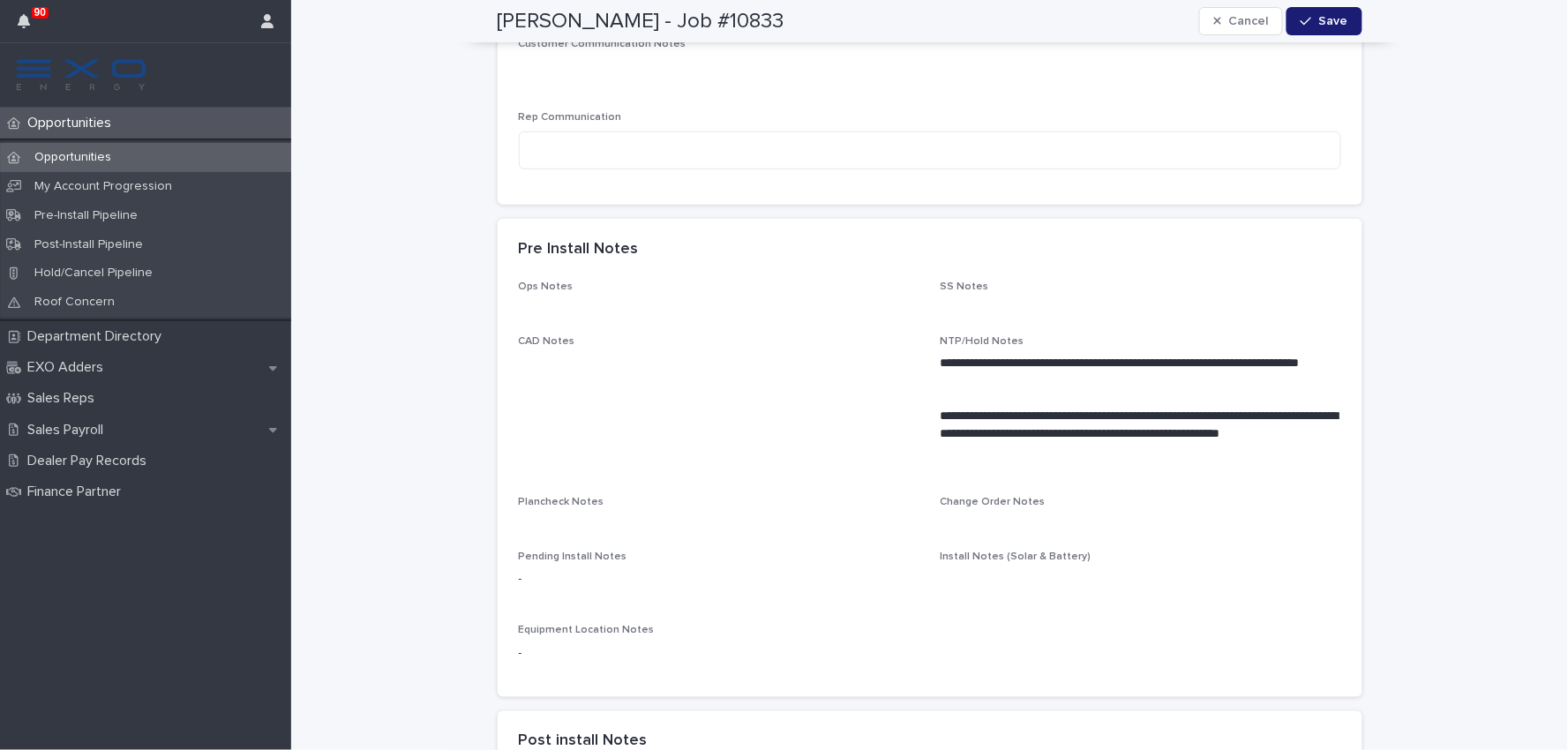
click at [107, 155] on p "Opportunities" at bounding box center [73, 157] width 105 height 15
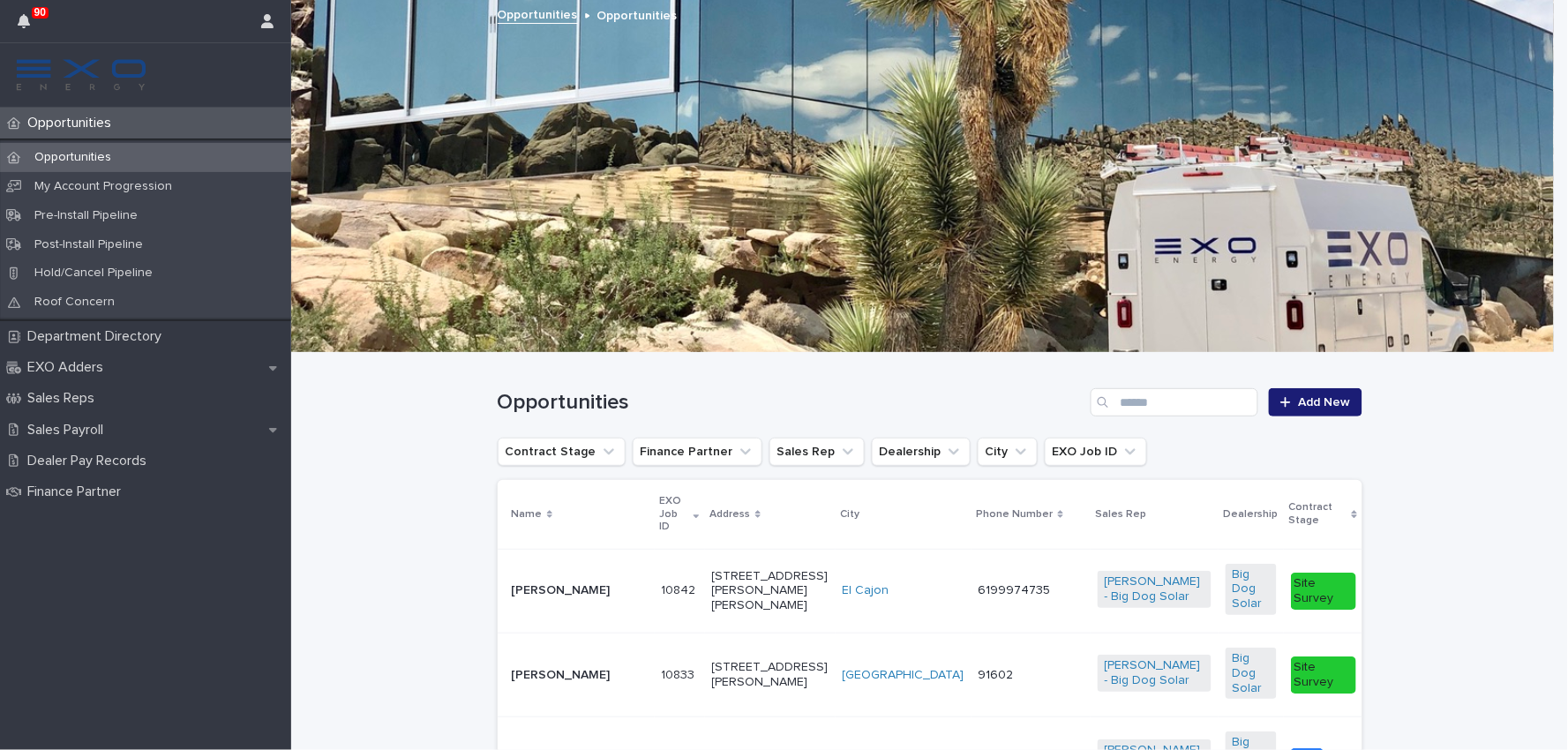
click at [546, 583] on p "[PERSON_NAME]" at bounding box center [579, 590] width 136 height 15
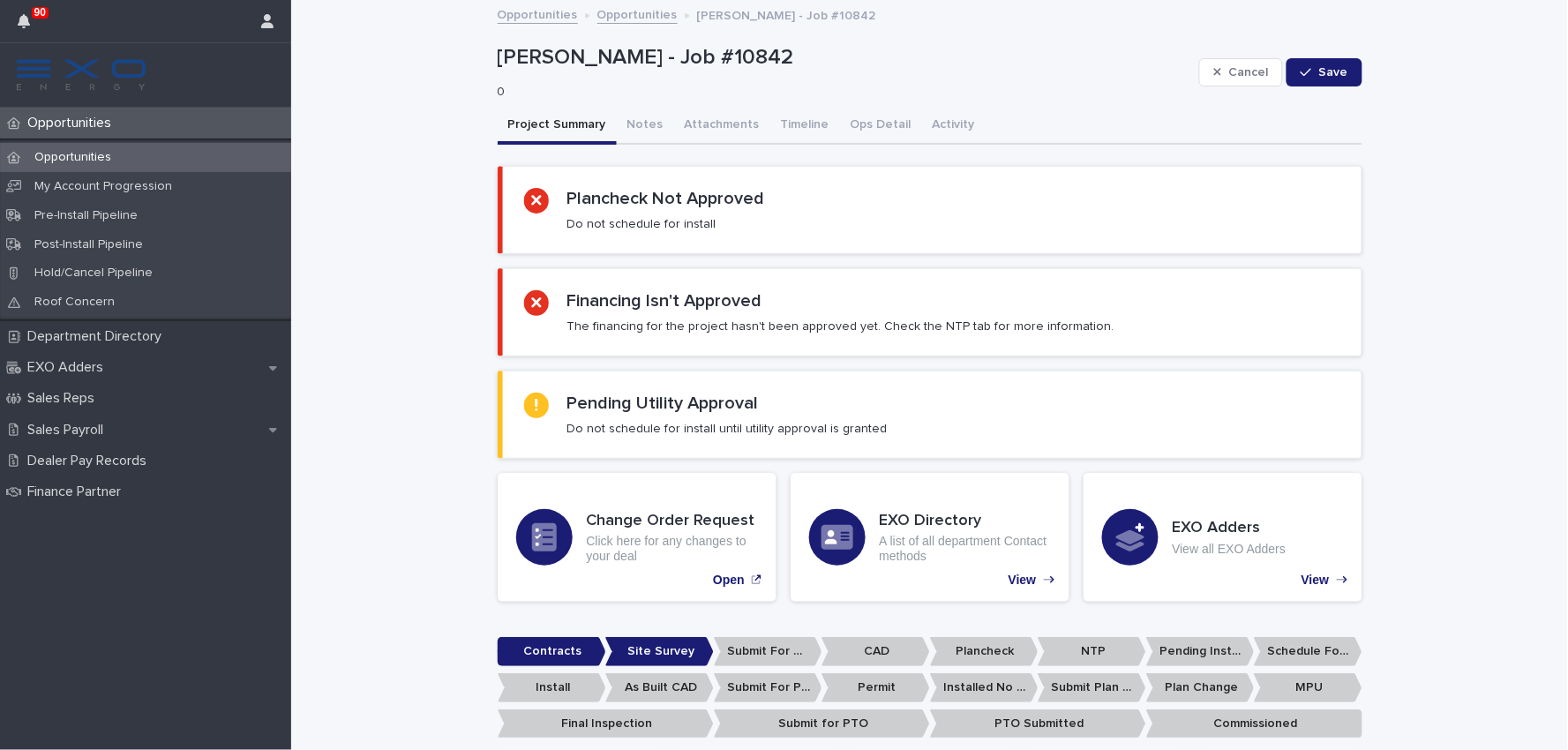
click at [632, 125] on button "Notes" at bounding box center [645, 126] width 57 height 37
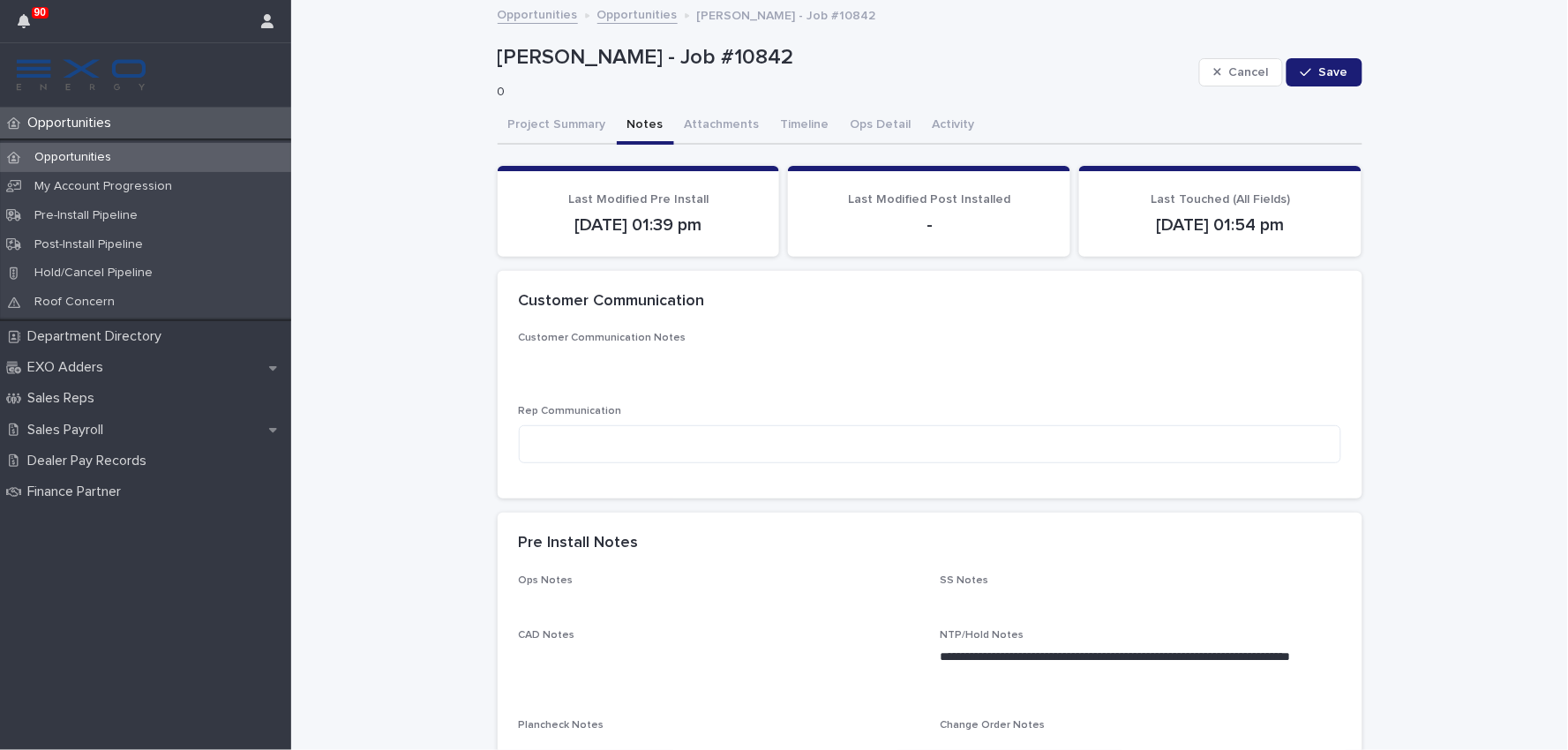
click at [694, 127] on button "Attachments" at bounding box center [722, 126] width 96 height 37
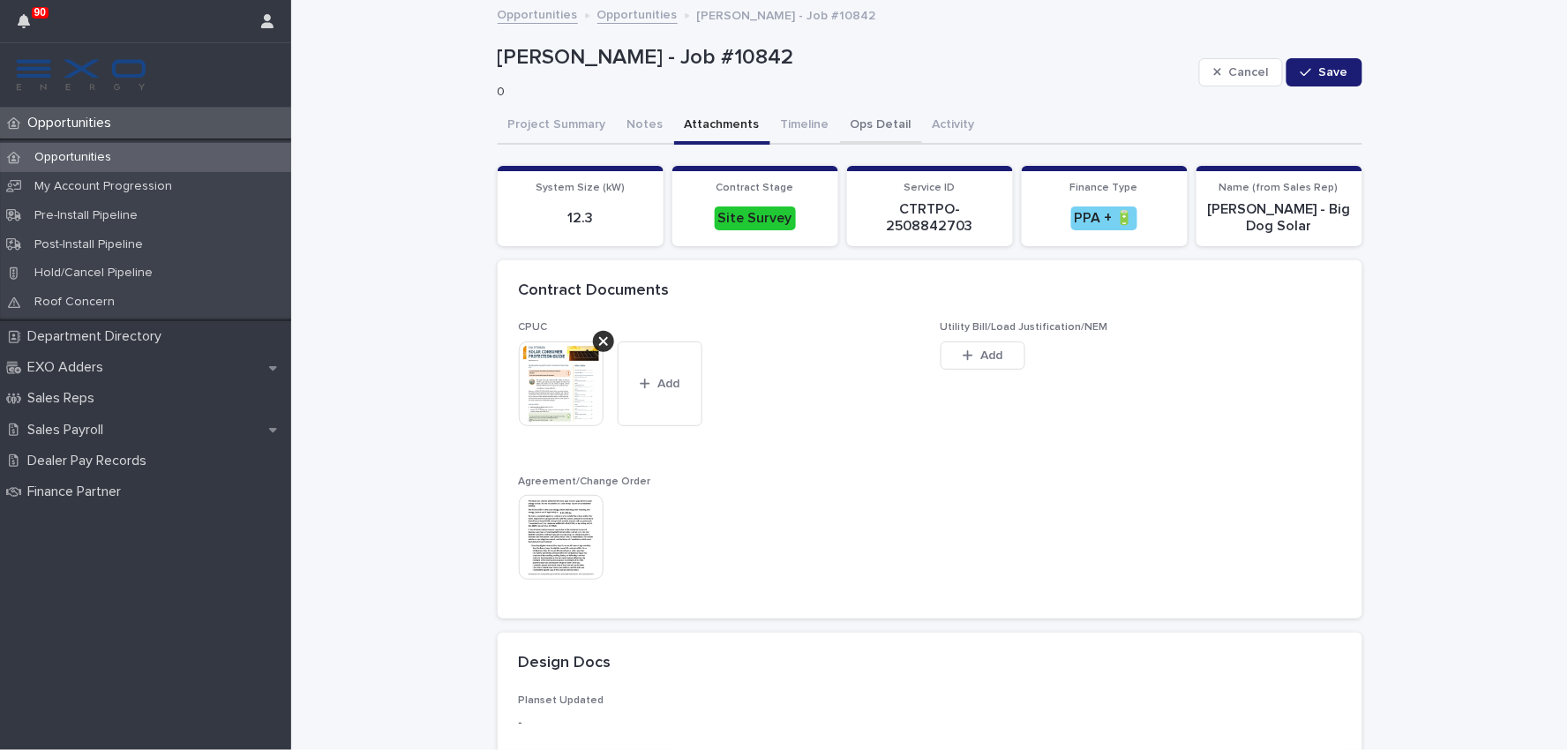
click at [777, 119] on button "Timeline" at bounding box center [805, 126] width 70 height 37
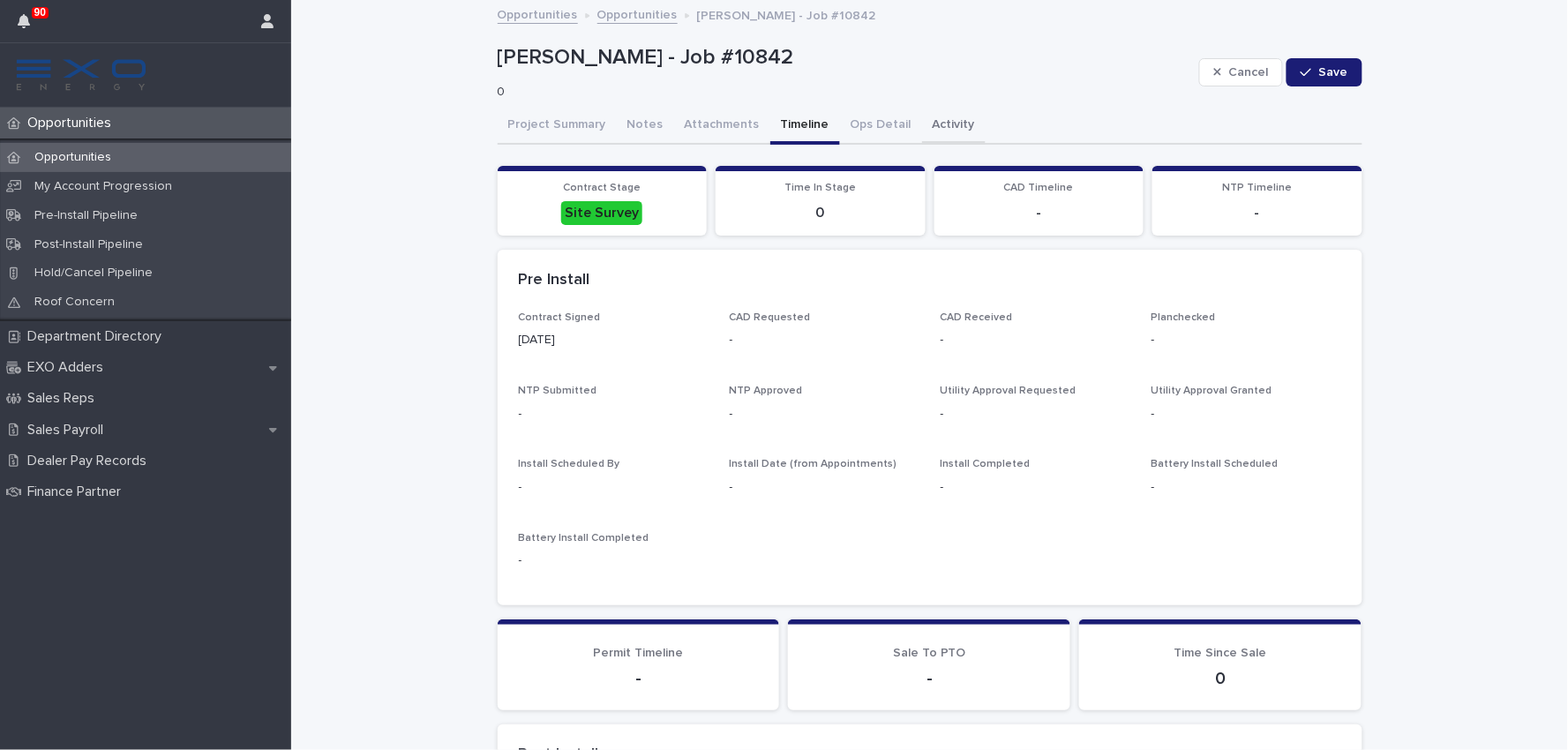
click at [872, 115] on button "Ops Detail" at bounding box center [880, 126] width 82 height 37
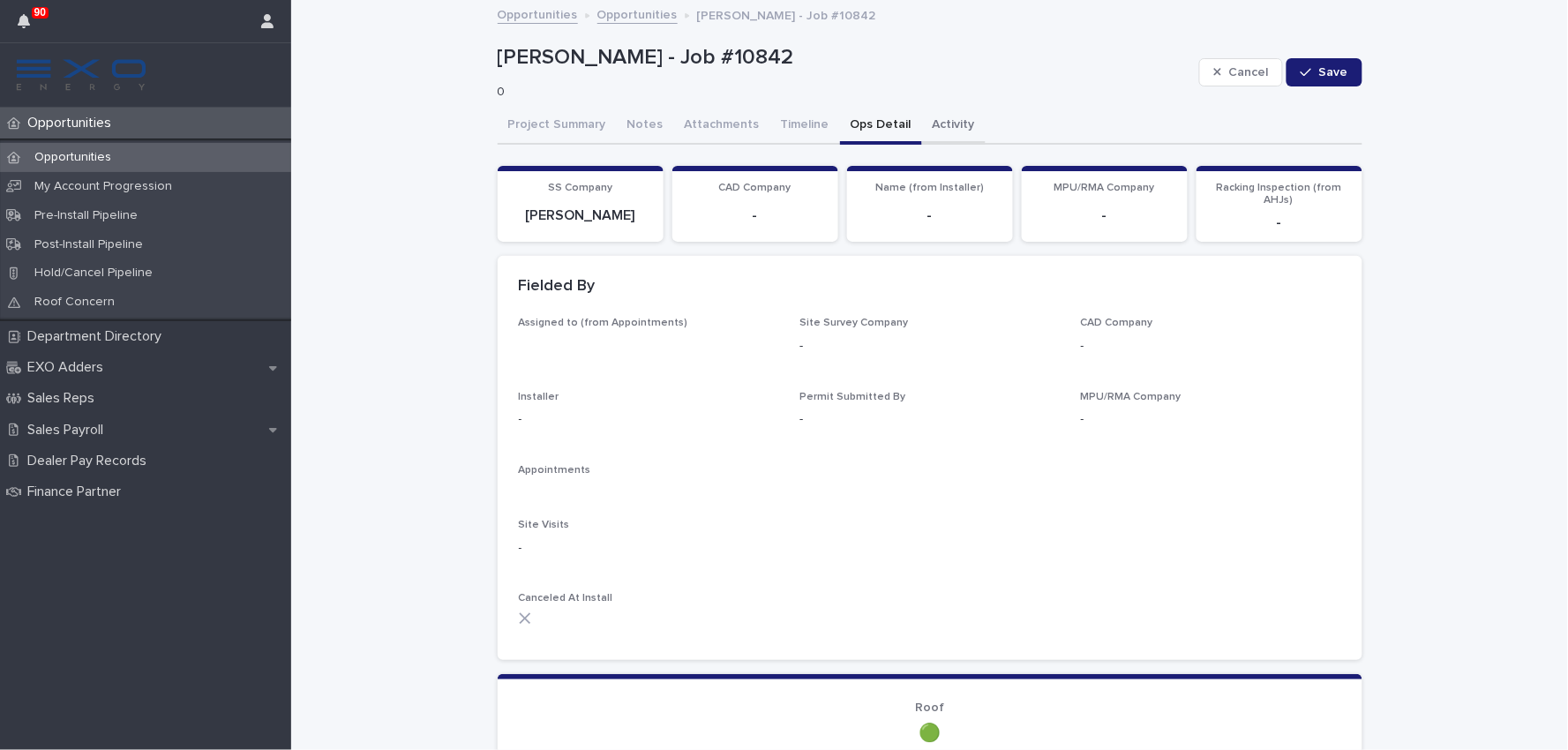
click at [931, 124] on button "Activity" at bounding box center [954, 126] width 64 height 37
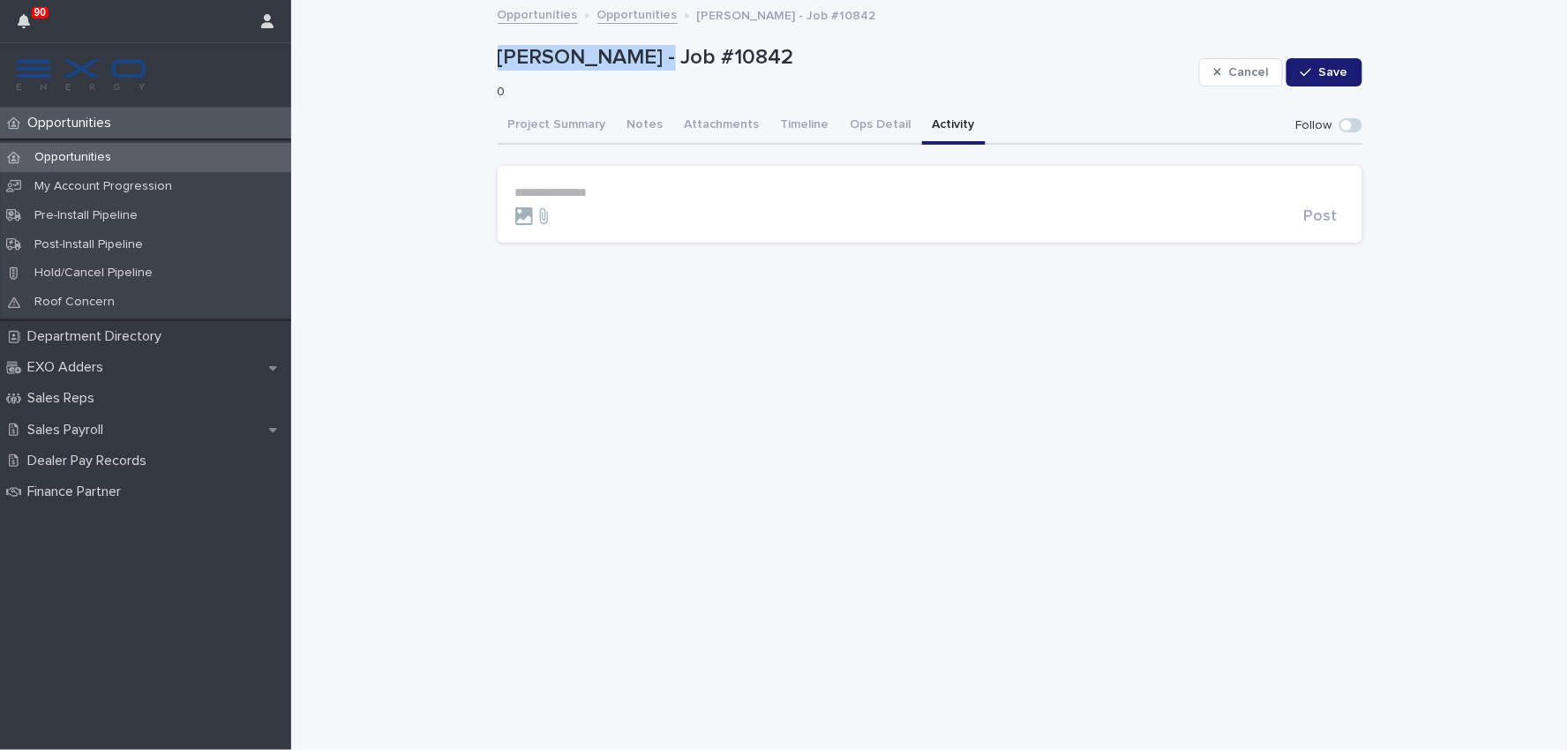
drag, startPoint x: 497, startPoint y: 51, endPoint x: 659, endPoint y: 67, distance: 162.8
click at [659, 67] on p "[PERSON_NAME] - Job #10842" at bounding box center [845, 57] width 695 height 26
copy p "[PERSON_NAME]"
click at [544, 125] on button "Project Summary" at bounding box center [557, 126] width 119 height 37
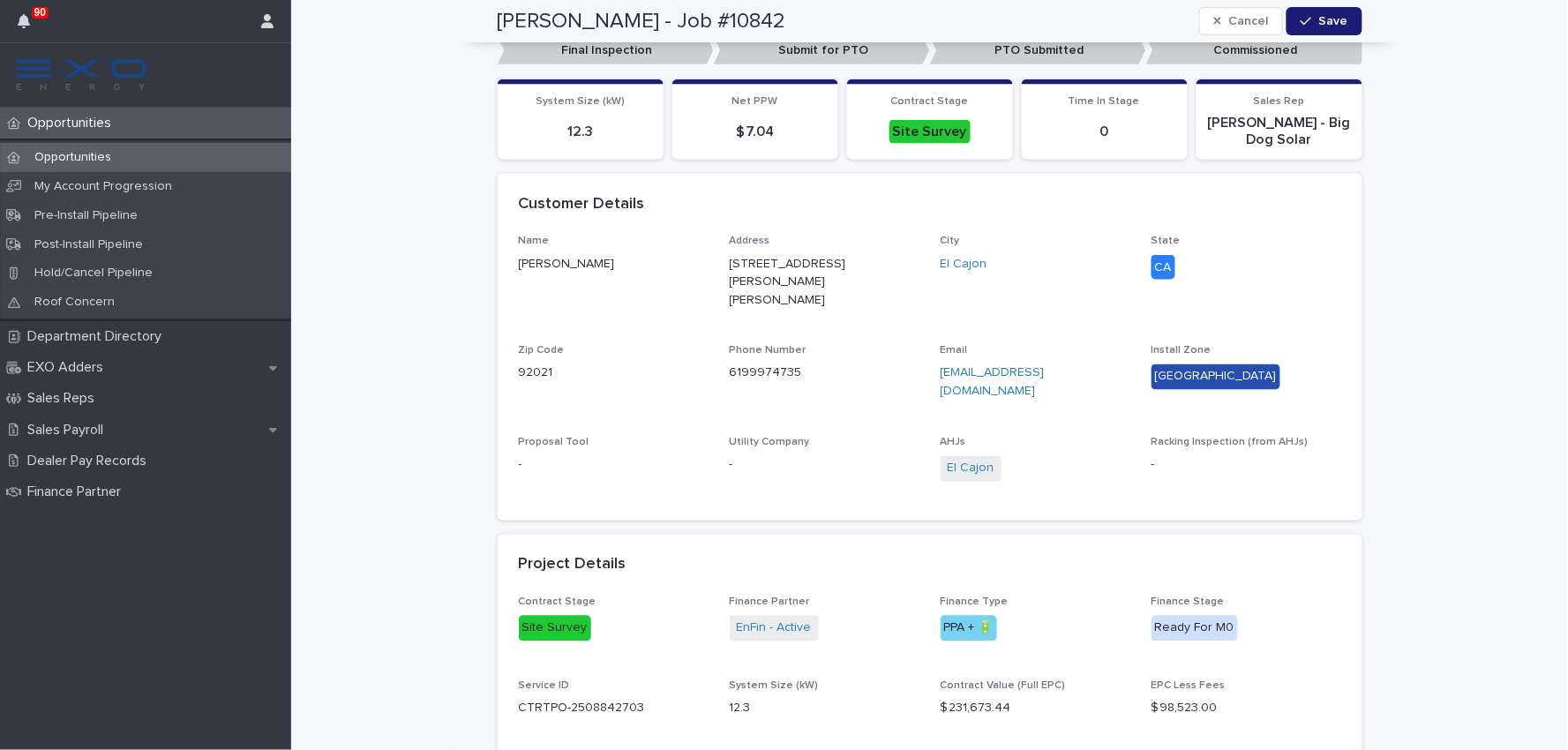
scroll to position [685, 0]
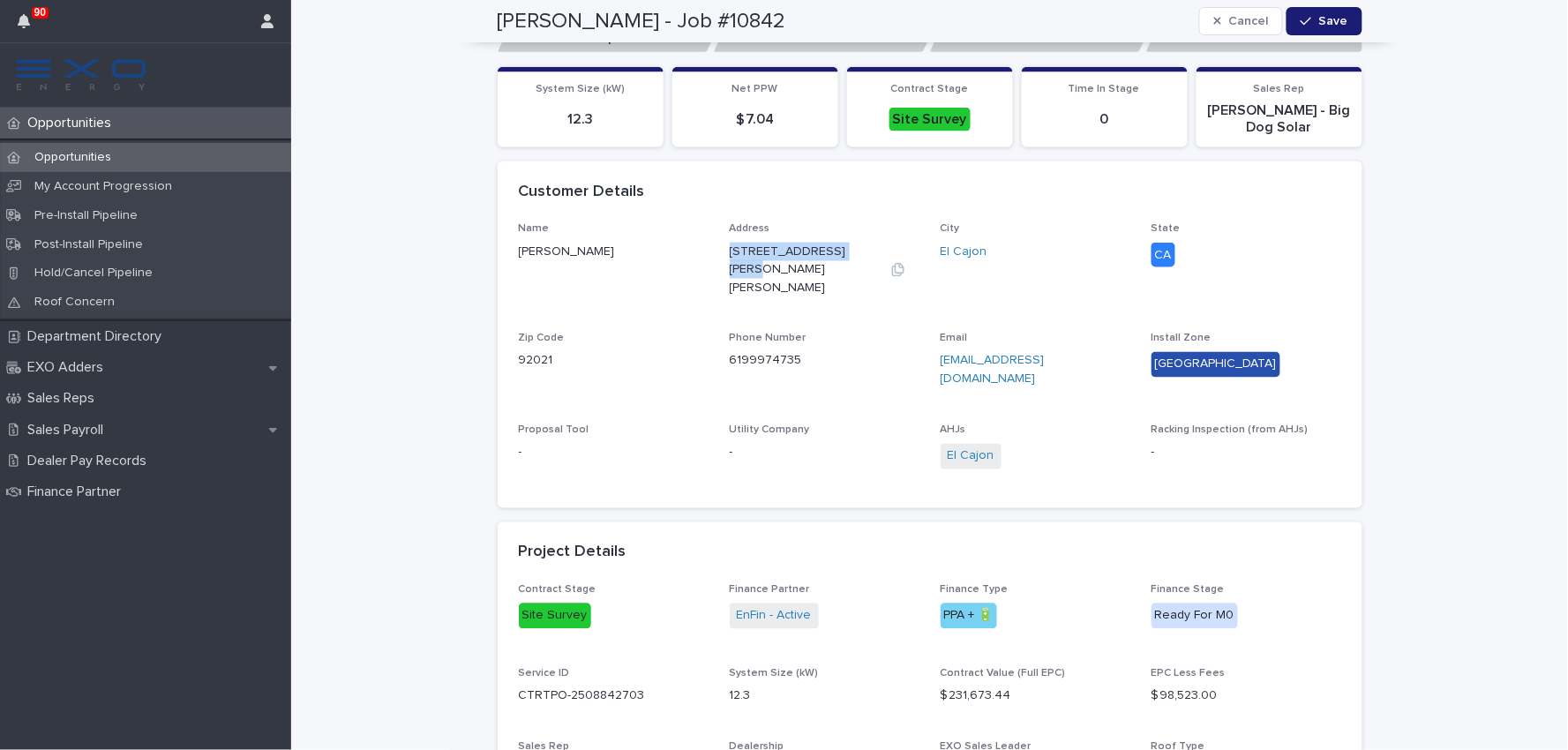
drag, startPoint x: 844, startPoint y: 251, endPoint x: 722, endPoint y: 254, distance: 122.0
click at [730, 254] on div "[STREET_ADDRESS][PERSON_NAME][PERSON_NAME]" at bounding box center [824, 269] width 189 height 55
copy p "[STREET_ADDRESS][PERSON_NAME][PERSON_NAME]"
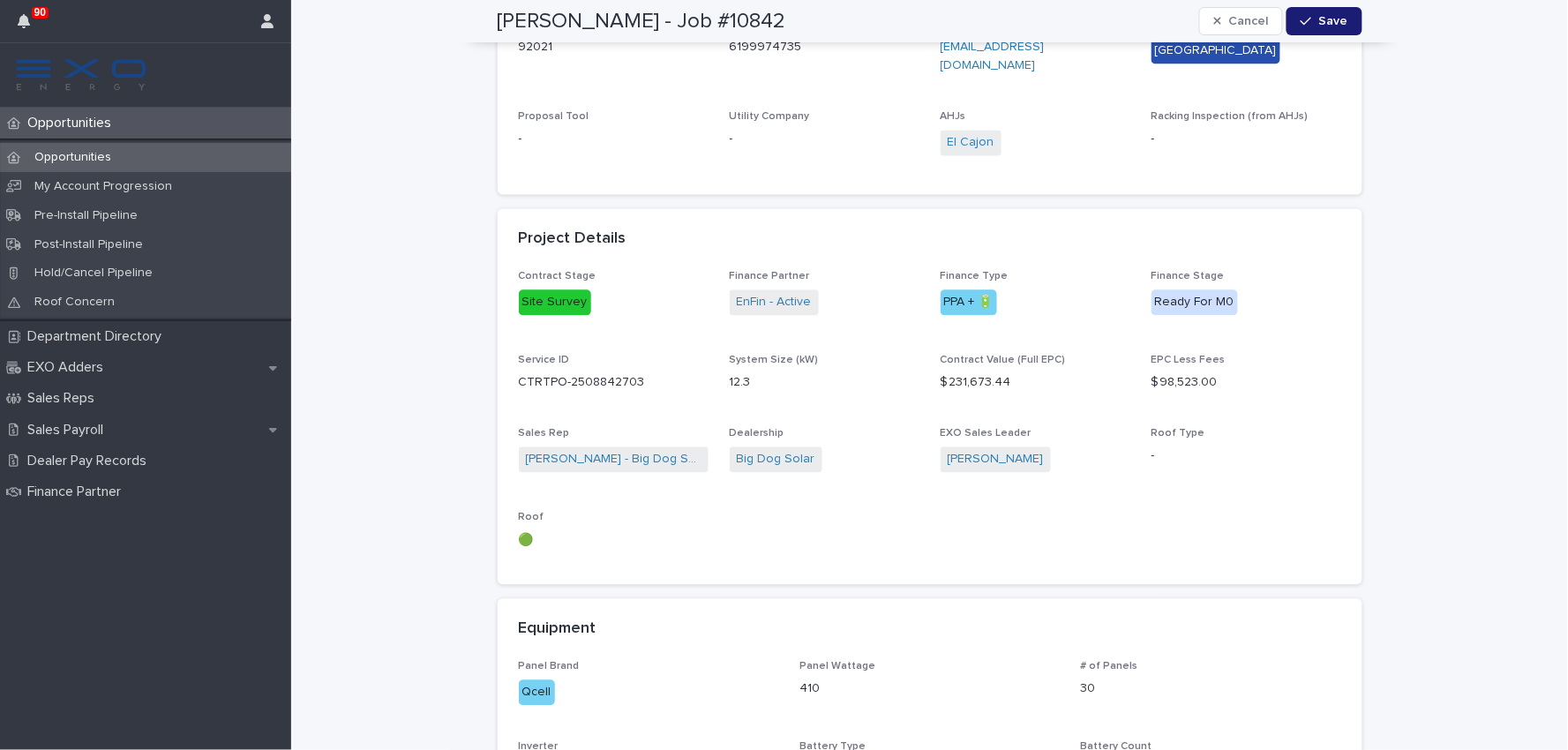
scroll to position [1078, 0]
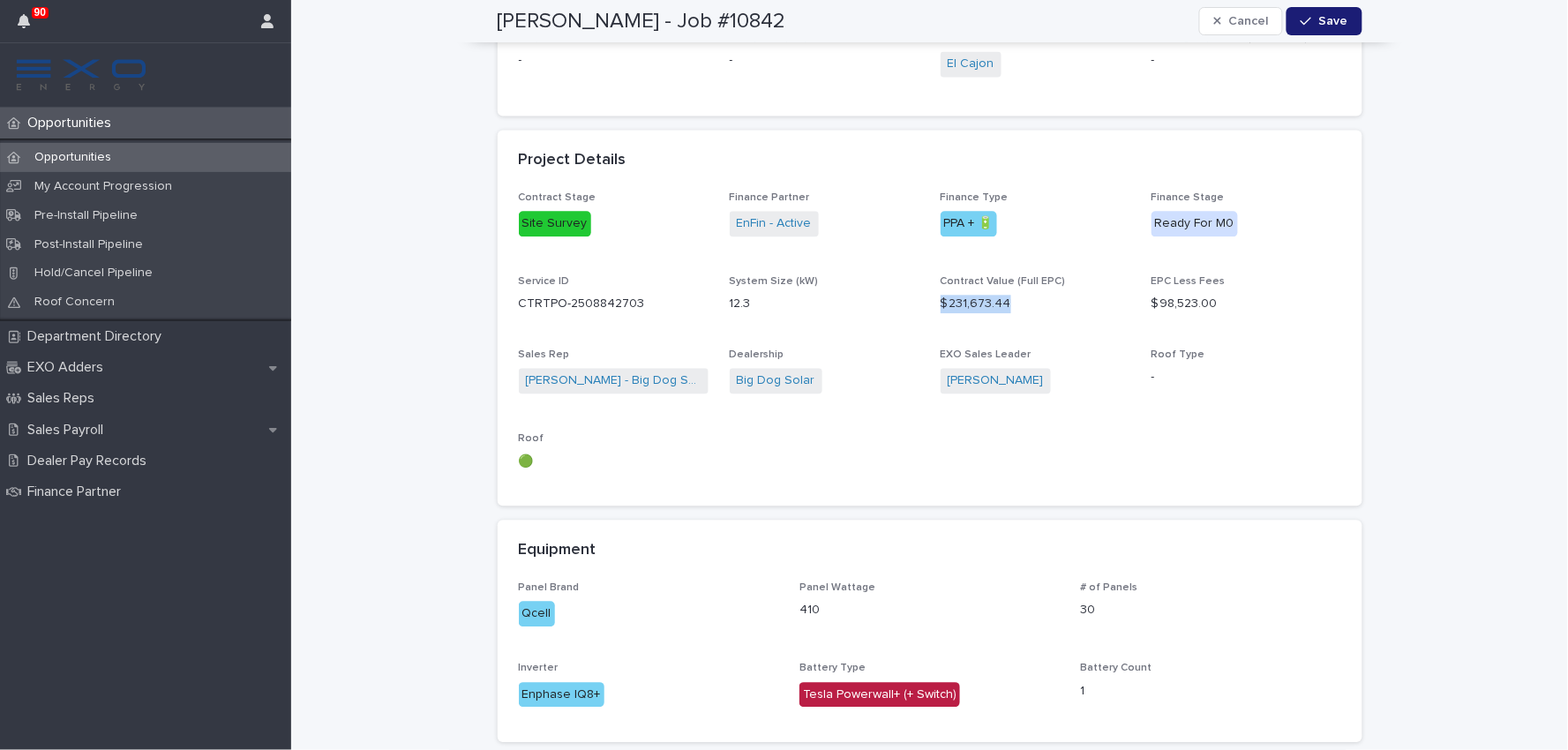
drag, startPoint x: 1003, startPoint y: 257, endPoint x: 935, endPoint y: 259, distance: 68.0
click at [941, 294] on p "$ 231,673.44" at bounding box center [1035, 303] width 189 height 19
copy p "$ 231,673.44"
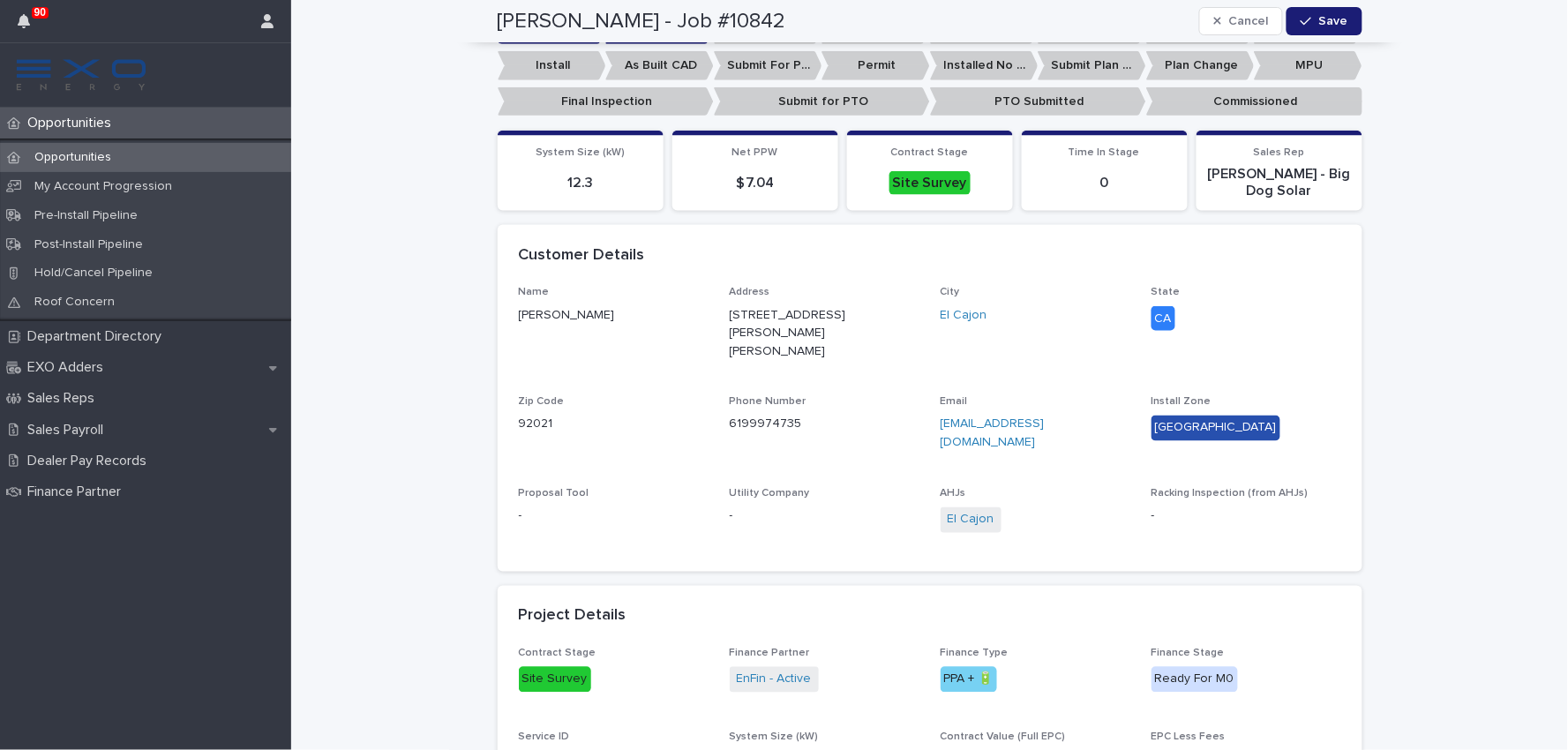
scroll to position [588, 0]
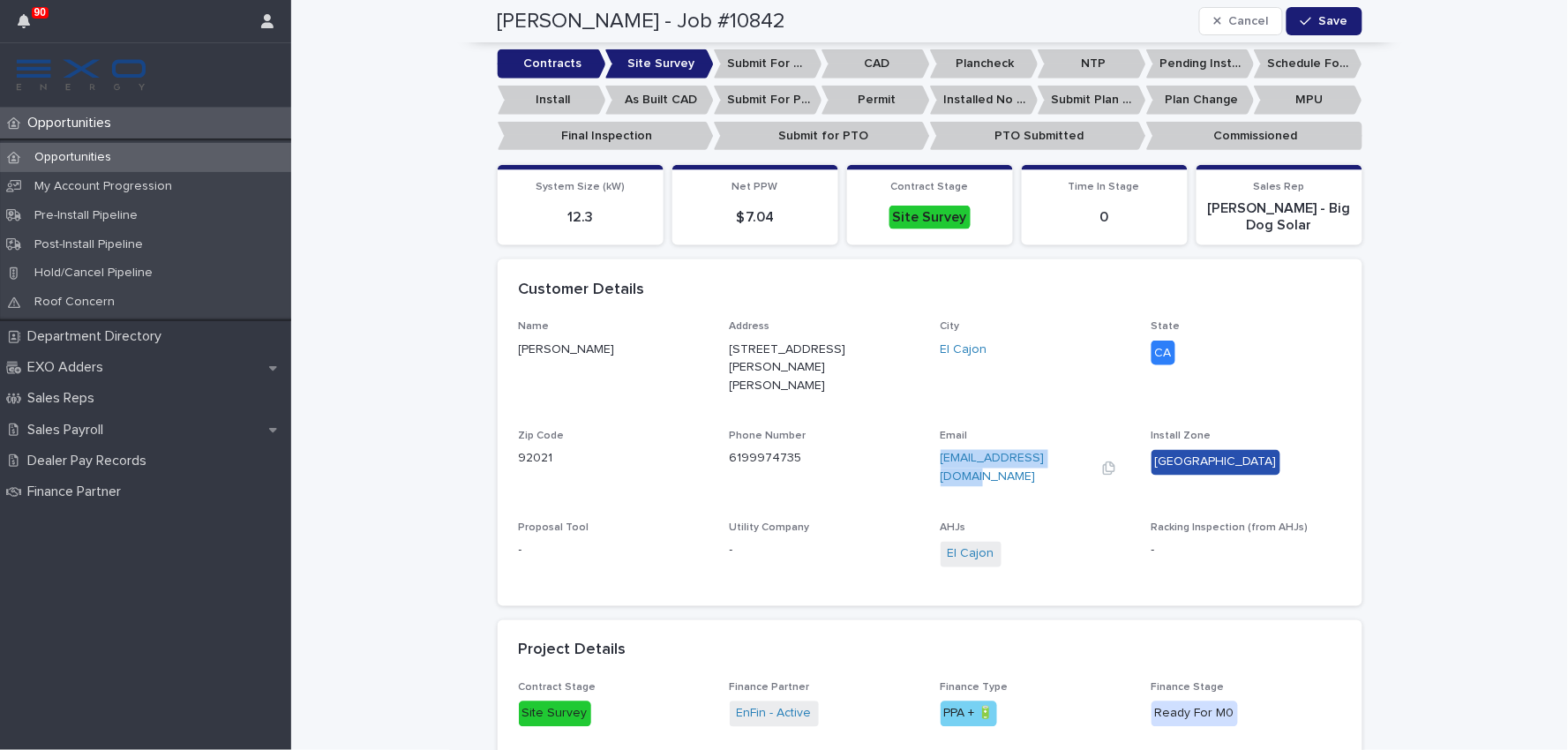
drag, startPoint x: 1073, startPoint y: 424, endPoint x: 932, endPoint y: 426, distance: 141.0
click at [941, 449] on div "[EMAIL_ADDRESS][DOMAIN_NAME]" at bounding box center [1035, 467] width 189 height 37
copy link "[EMAIL_ADDRESS][DOMAIN_NAME]"
drag, startPoint x: 792, startPoint y: 427, endPoint x: 718, endPoint y: 429, distance: 74.0
click at [718, 429] on div "Name [PERSON_NAME] Address [STREET_ADDRESS][PERSON_NAME][PERSON_NAME][US_STATE]…" at bounding box center [930, 452] width 822 height 265
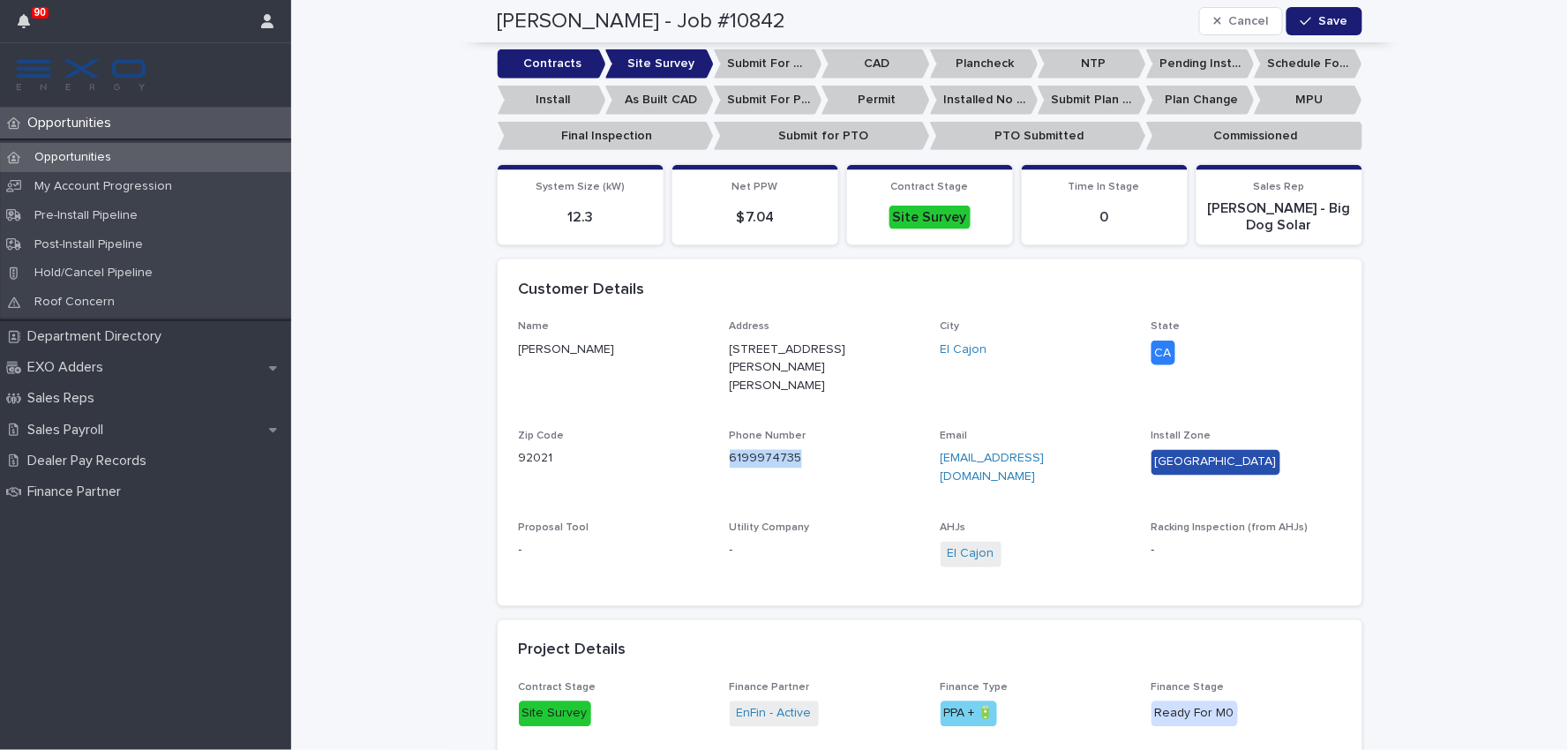
copy link "6199974735"
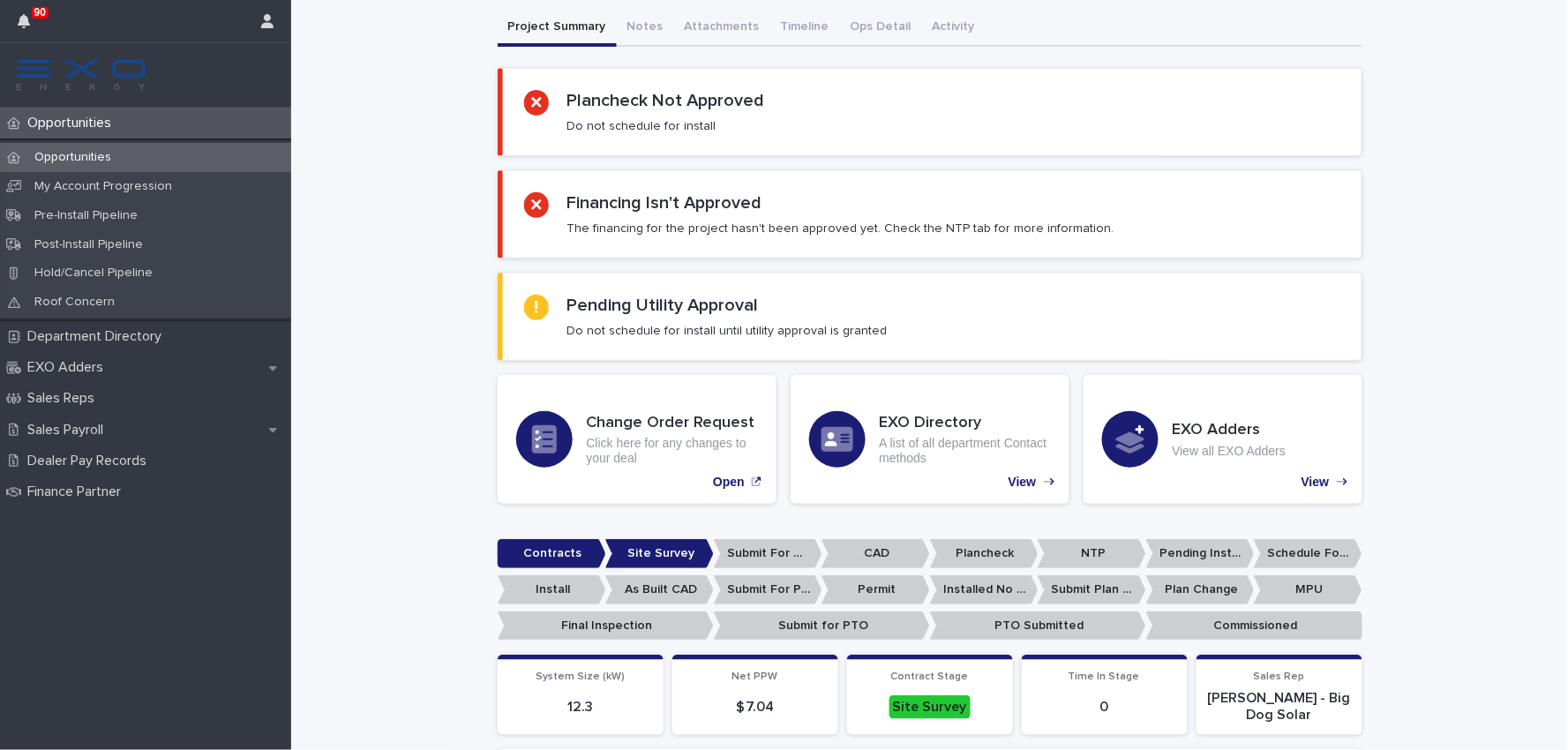
scroll to position [0, 0]
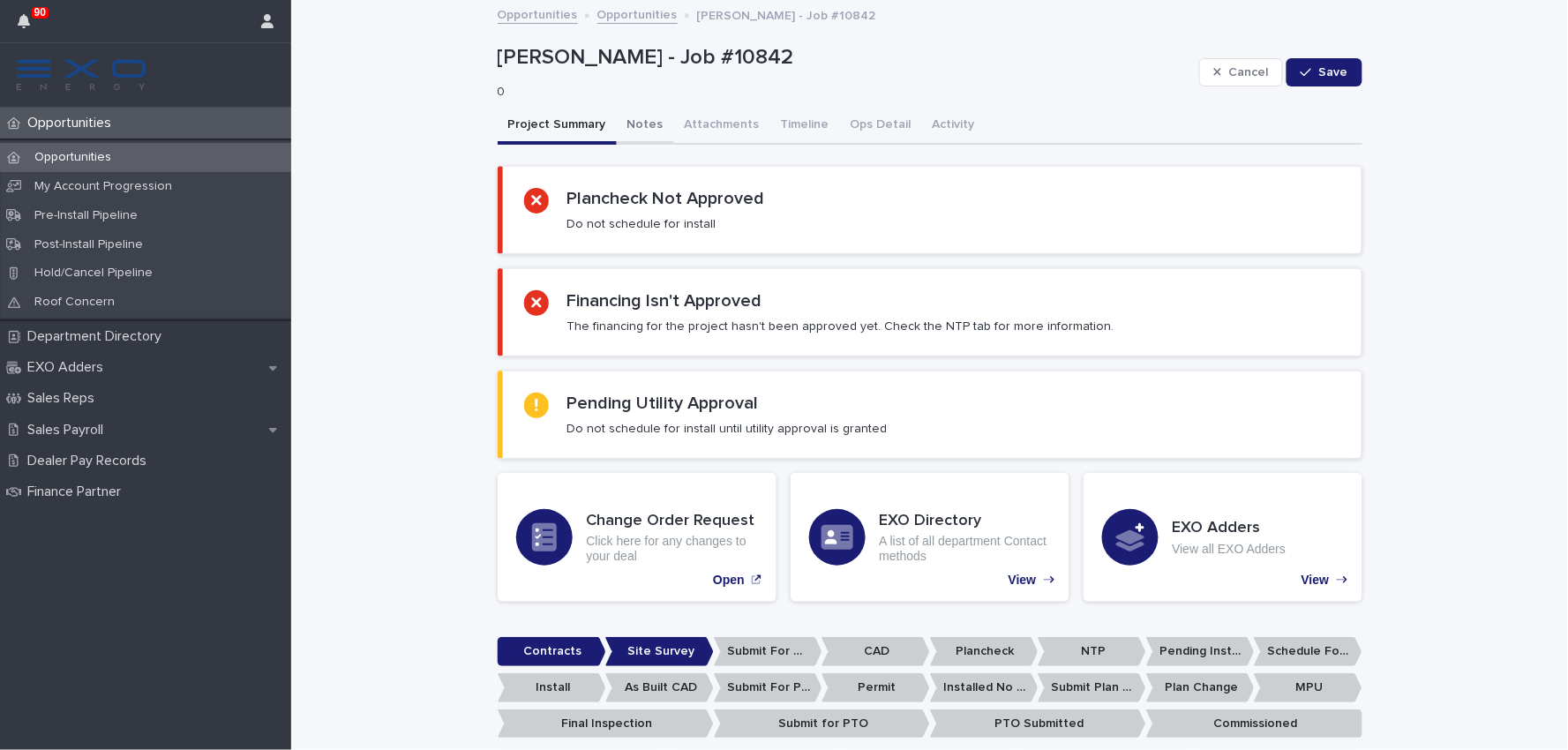
click at [633, 127] on button "Notes" at bounding box center [645, 126] width 57 height 37
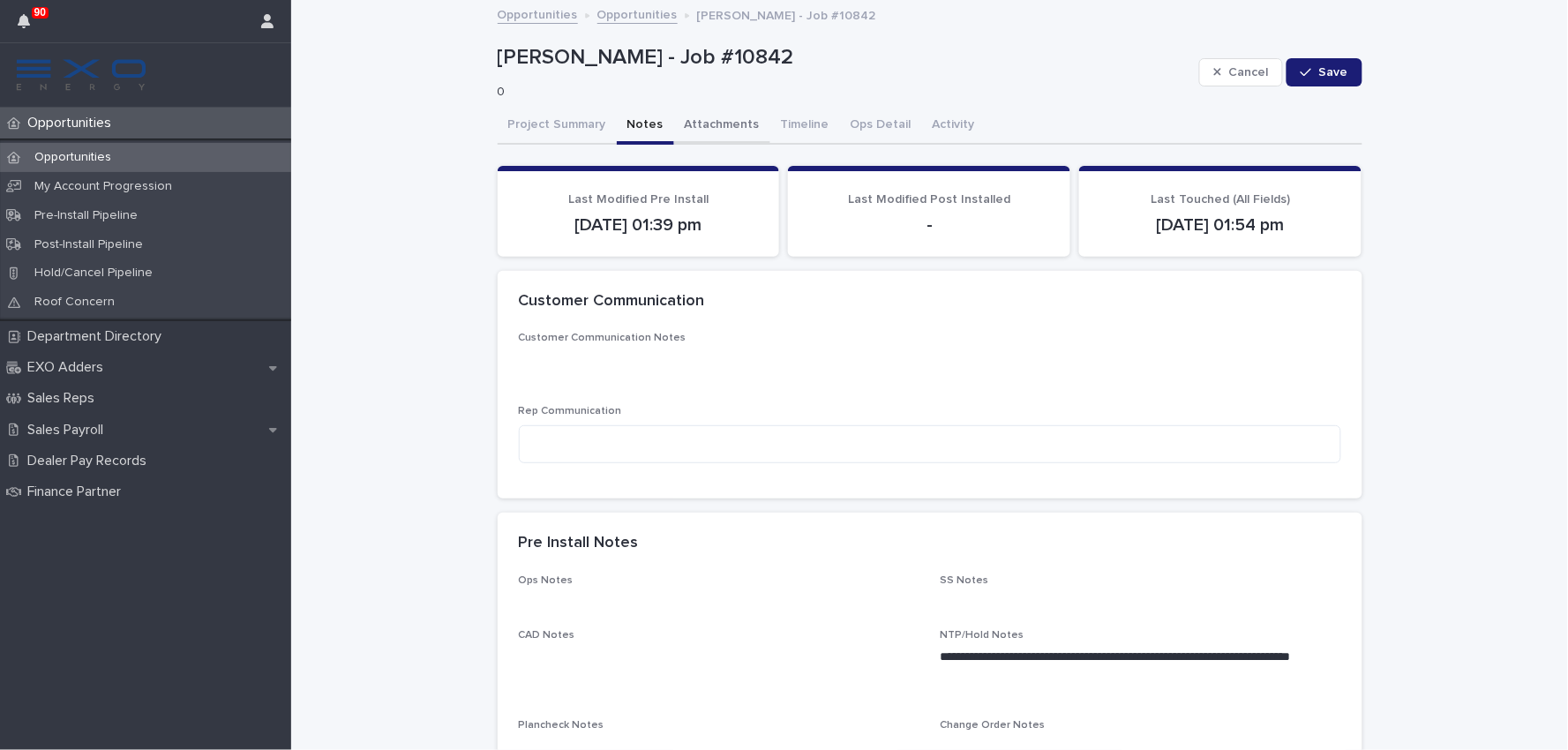
click at [715, 115] on button "Attachments" at bounding box center [722, 126] width 96 height 37
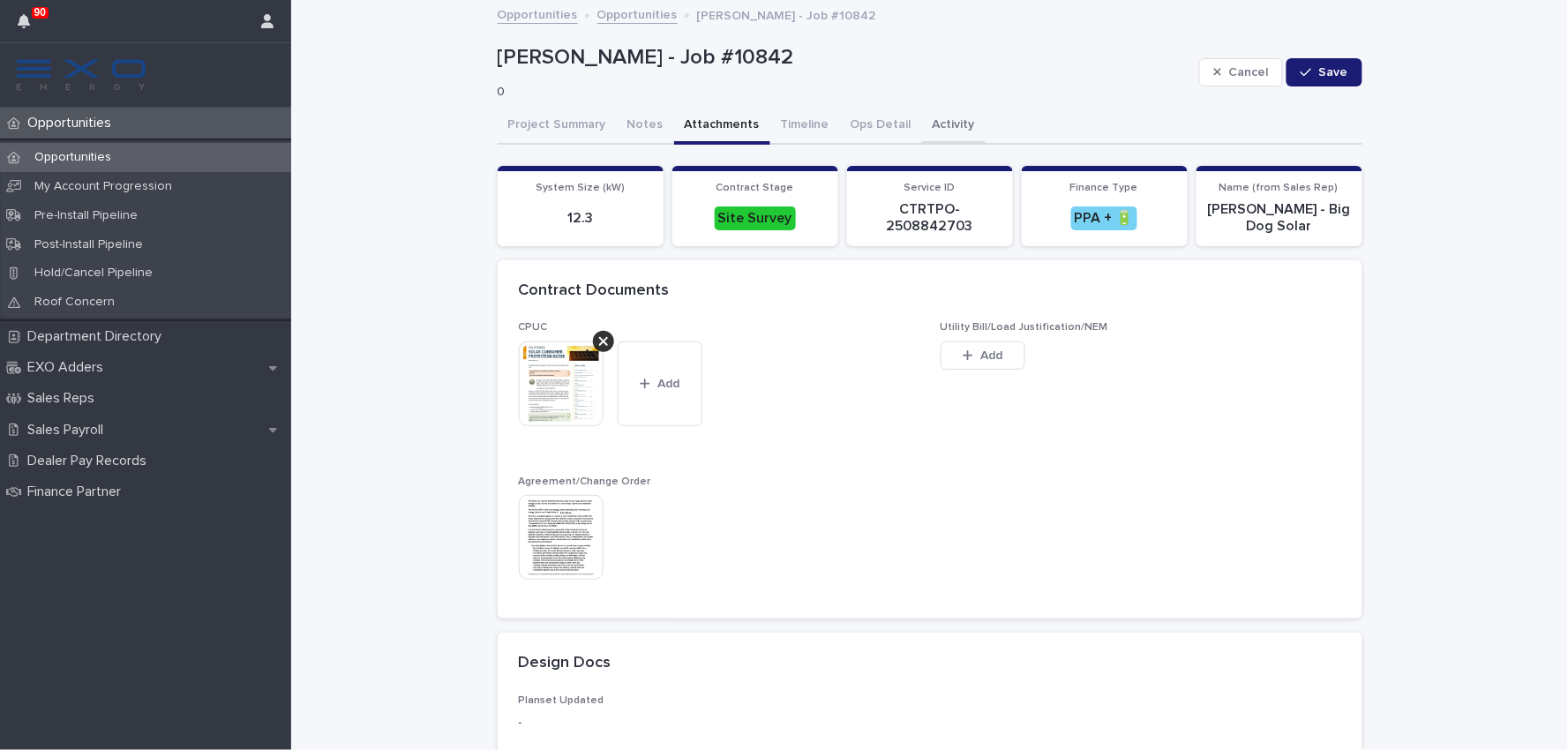
click at [936, 115] on button "Activity" at bounding box center [954, 126] width 64 height 37
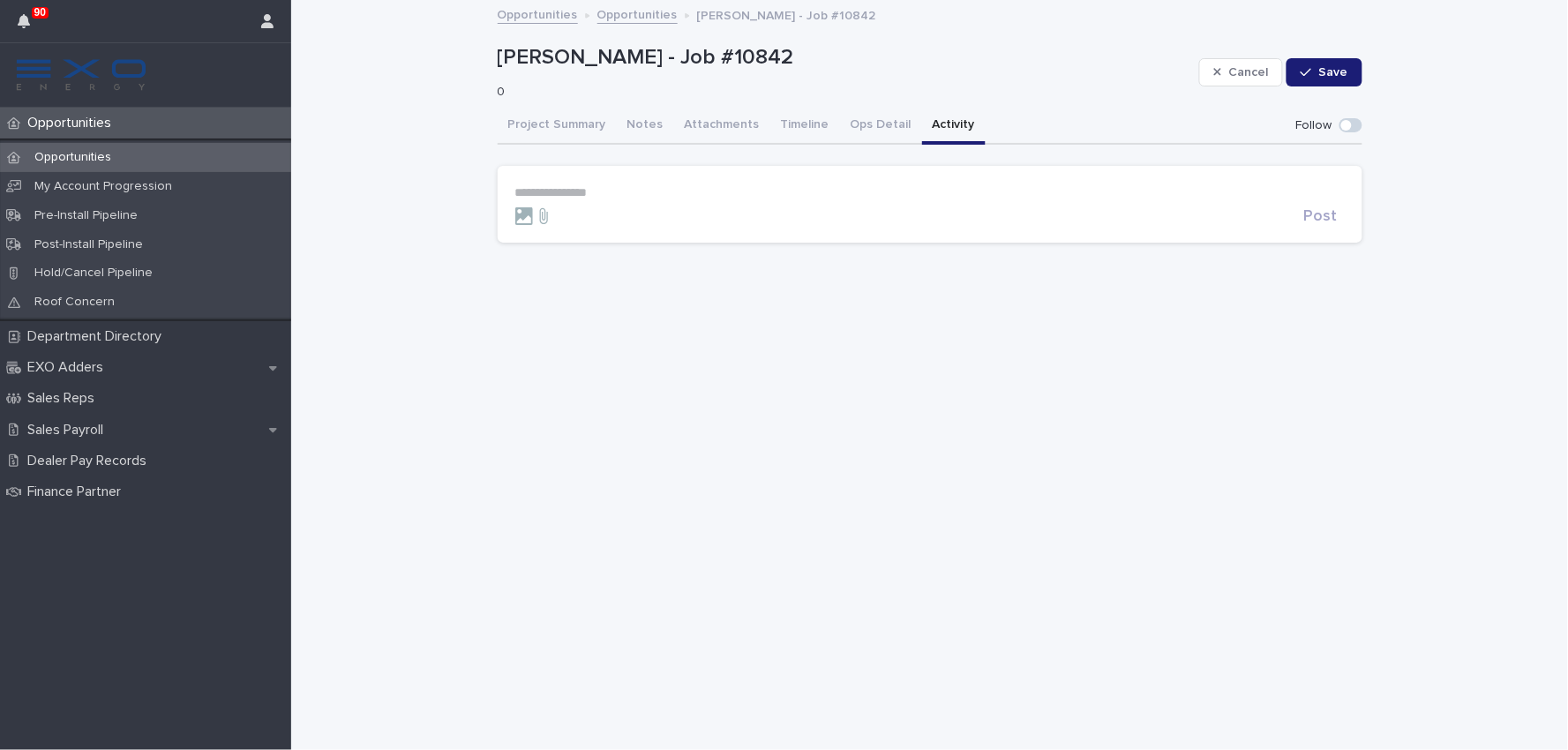
click at [555, 116] on button "Project Summary" at bounding box center [557, 126] width 119 height 37
